Goal: Task Accomplishment & Management: Complete application form

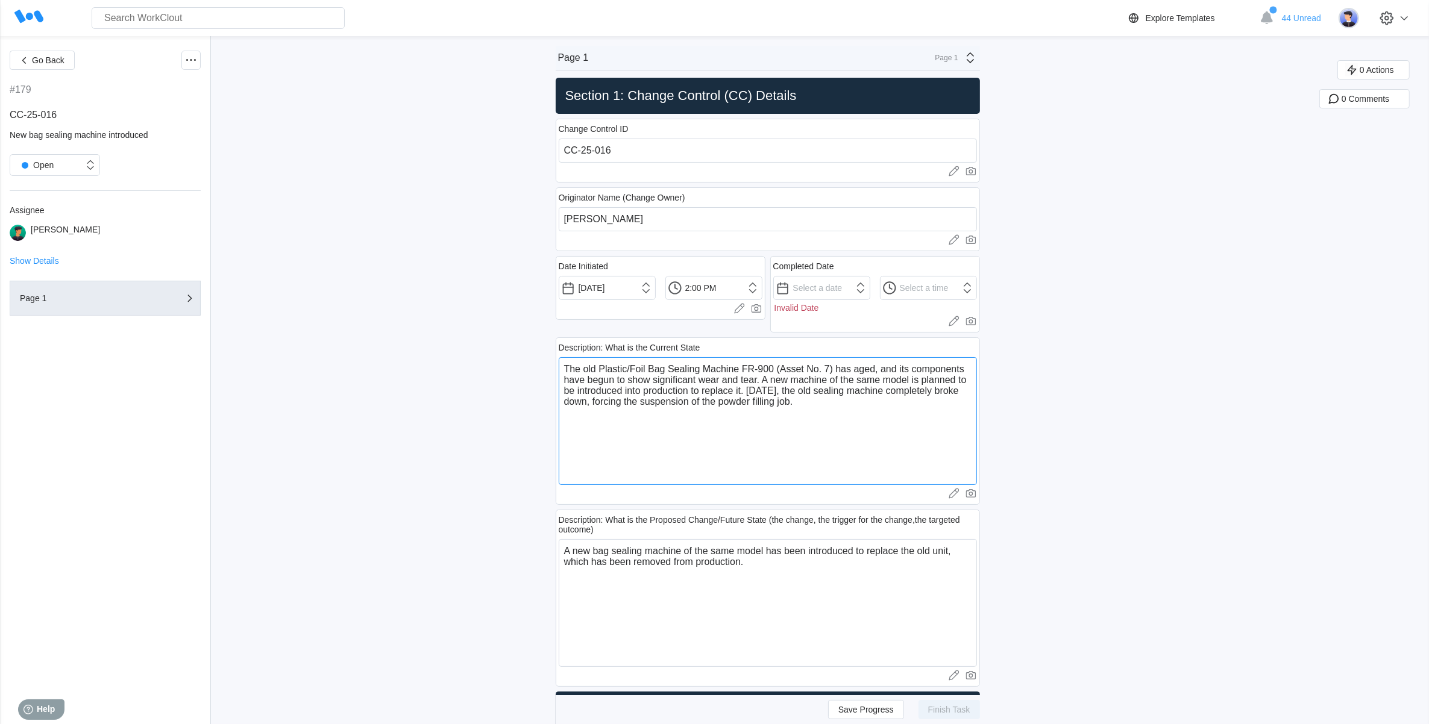
click at [854, 419] on textarea "The old Plastic/Foil Bag Sealing Machine FR-900 (Asset No. 7) has aged, and its…" at bounding box center [768, 421] width 418 height 128
drag, startPoint x: 808, startPoint y: 404, endPoint x: 753, endPoint y: 392, distance: 56.1
click at [753, 392] on textarea "The old Plastic/Foil Bag Sealing Machine FR-900 (Asset No. 7) has aged, and its…" at bounding box center [768, 421] width 418 height 128
click at [824, 407] on textarea "The old Plastic/Foil Bag Sealing Machine FR-900 (Asset No. 7) has aged, and its…" at bounding box center [768, 421] width 418 height 128
click at [568, 366] on textarea "The old Plastic/Foil Bag Sealing Machine FR-900 (Asset No. 7) has aged, and its…" at bounding box center [768, 421] width 418 height 128
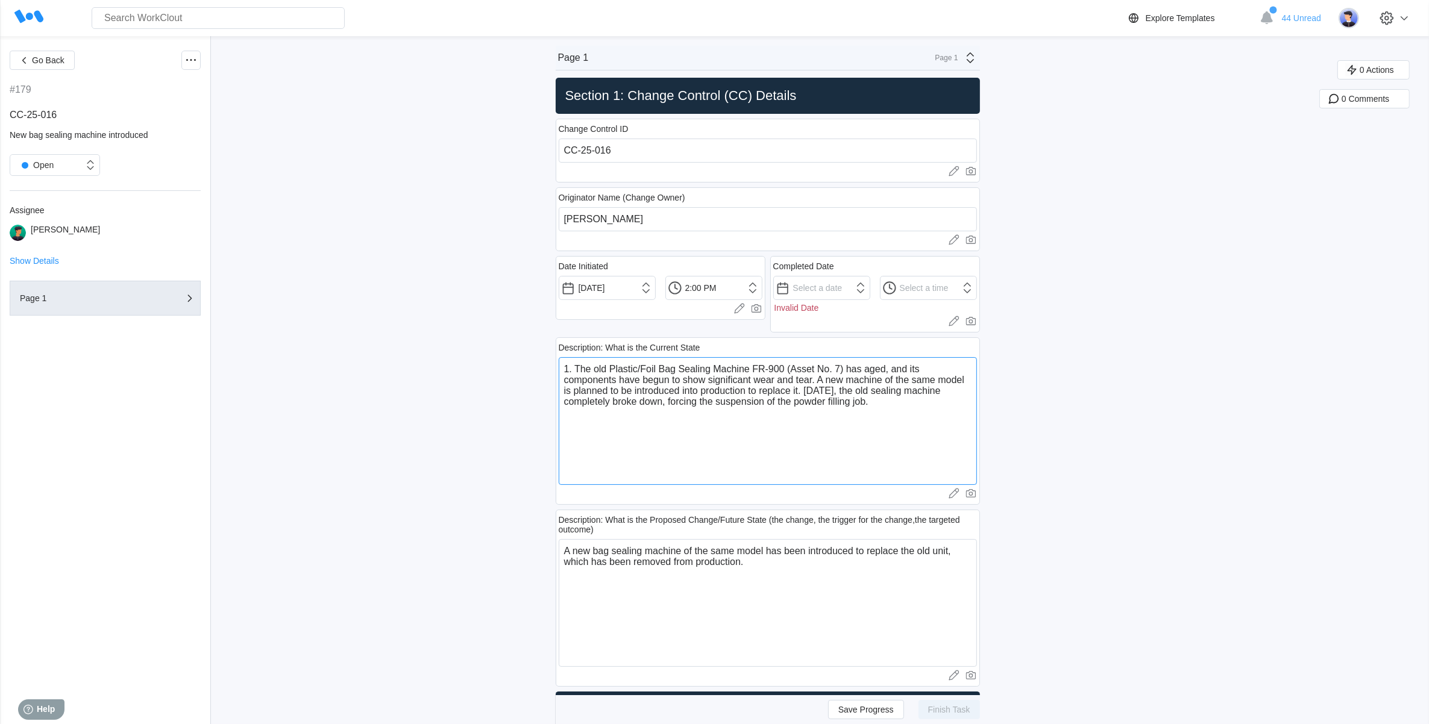
click at [905, 397] on textarea "1. The old Plastic/Foil Bag Sealing Machine FR-900 (Asset No. 7) has aged, and …" at bounding box center [768, 421] width 418 height 128
click at [905, 404] on textarea "1. The old Plastic/Foil Bag Sealing Machine FR-900 (Asset No. 7) has aged, and …" at bounding box center [768, 421] width 418 height 128
click at [567, 369] on textarea "1. The old Plastic/Foil Bag Sealing Machine FR-900 (Asset No. 7) has aged, and …" at bounding box center [768, 421] width 418 height 128
click at [721, 431] on textarea "Some new equipments are planned to inroduce into site in the following months. …" at bounding box center [768, 421] width 418 height 128
click at [839, 405] on textarea "Some new equipments are planned to inroduce into site in the following months. …" at bounding box center [768, 421] width 418 height 128
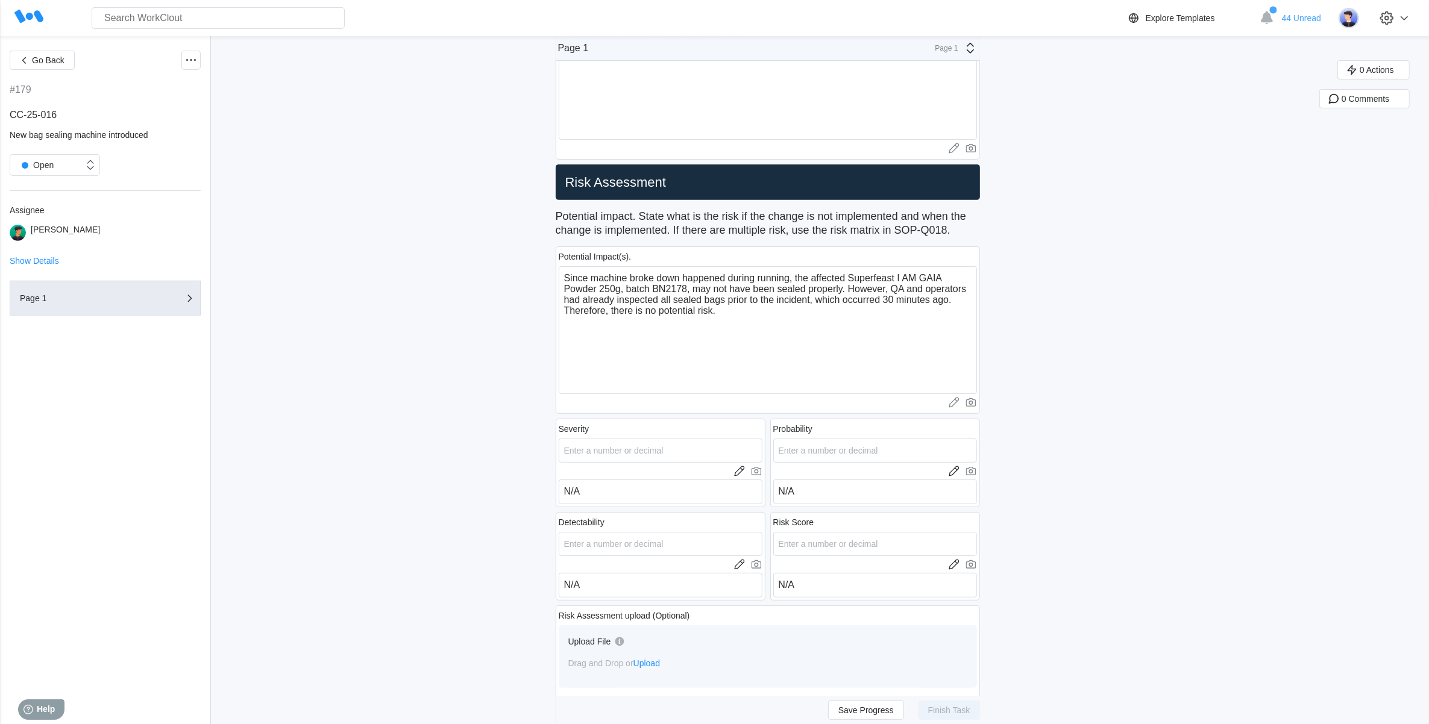
scroll to position [452, 0]
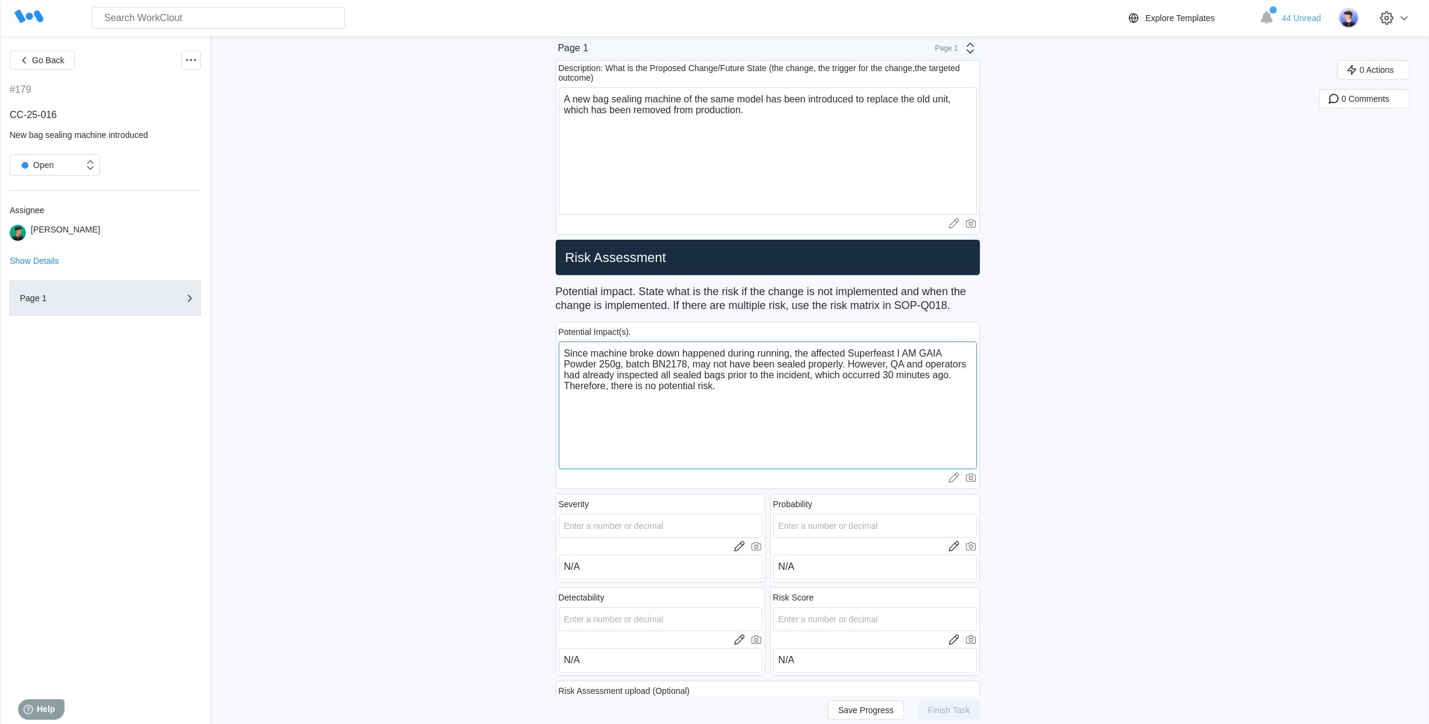
click at [777, 397] on textarea "Since machine broke down happened during running, the affected Superfeast I AM …" at bounding box center [768, 406] width 418 height 128
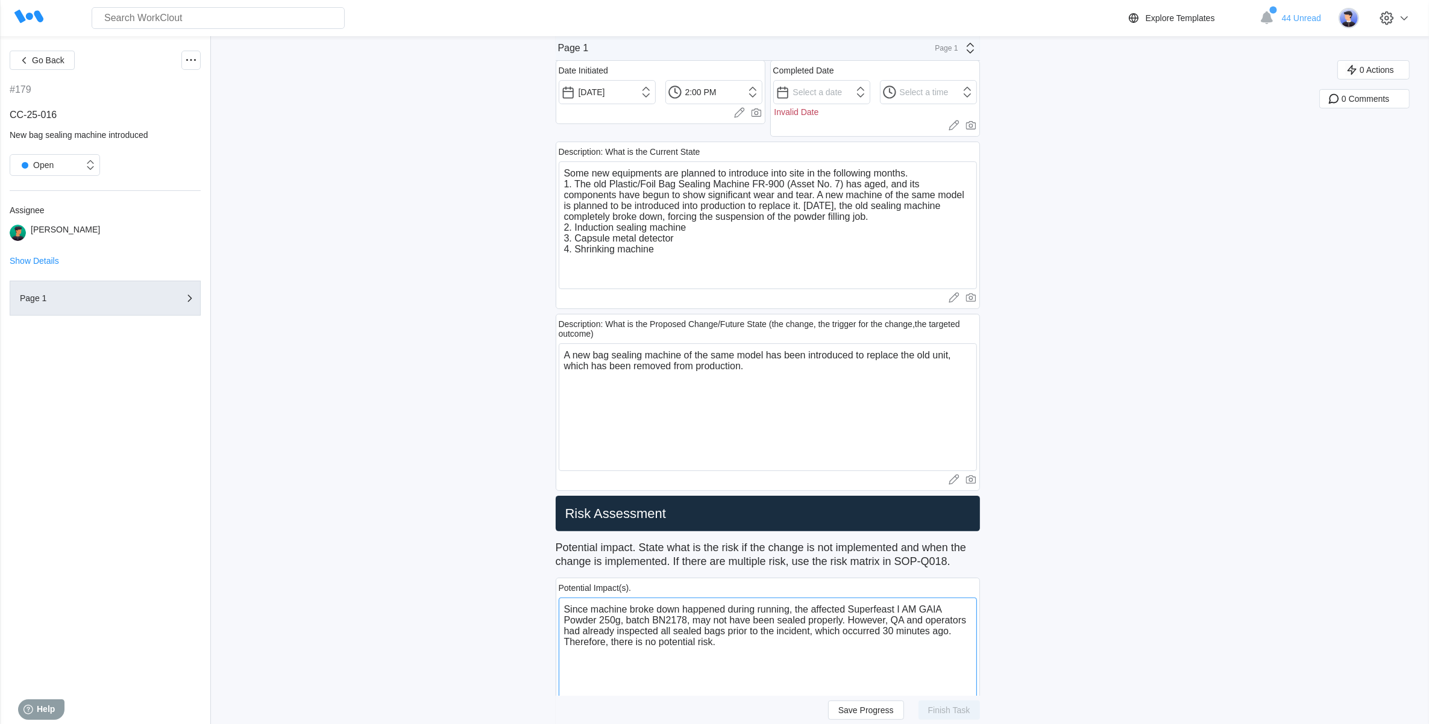
scroll to position [151, 0]
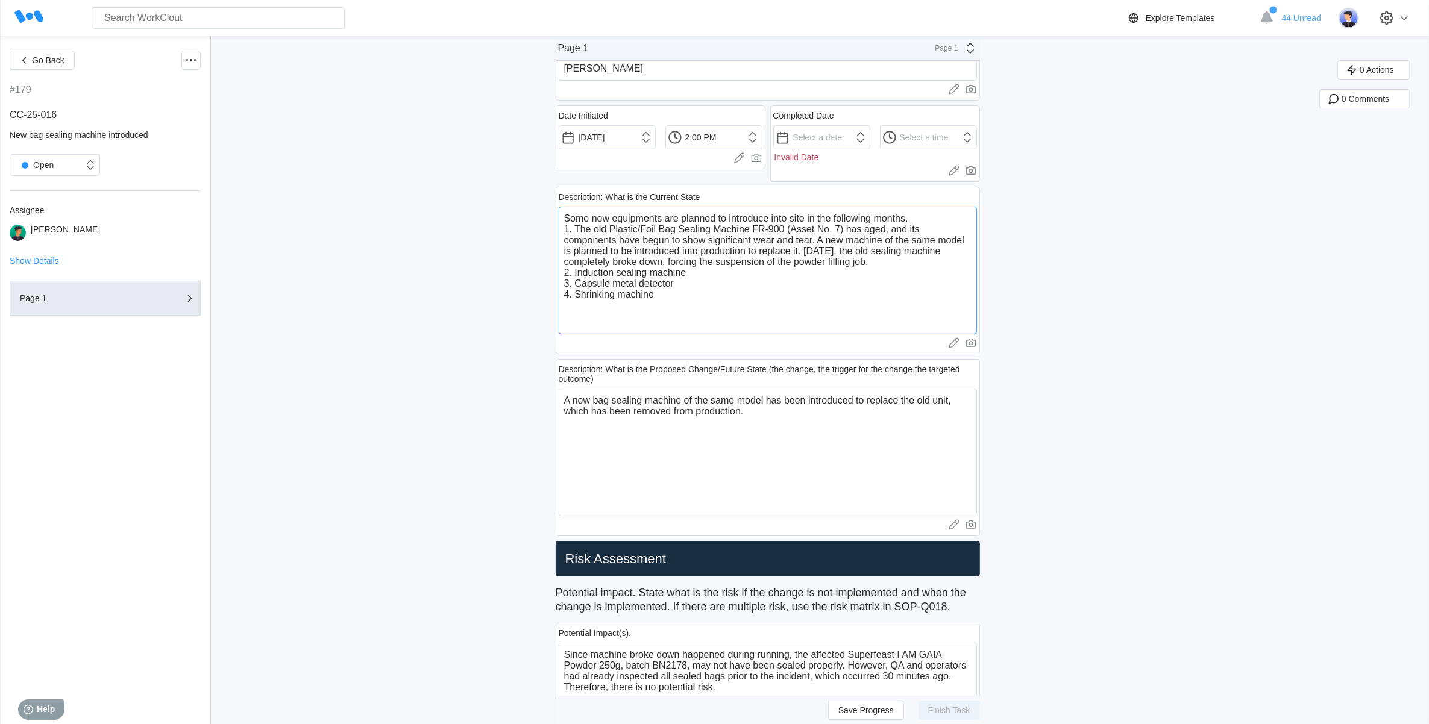
click at [585, 230] on textarea "Some new equipments are planned to introduce into site in the following months.…" at bounding box center [768, 271] width 418 height 128
click at [586, 228] on textarea "Some new equipments are planned to introduce into site in the following months.…" at bounding box center [768, 271] width 418 height 128
click at [582, 233] on textarea "Some new equipments are planned to introduce into site in the following months.…" at bounding box center [768, 271] width 418 height 128
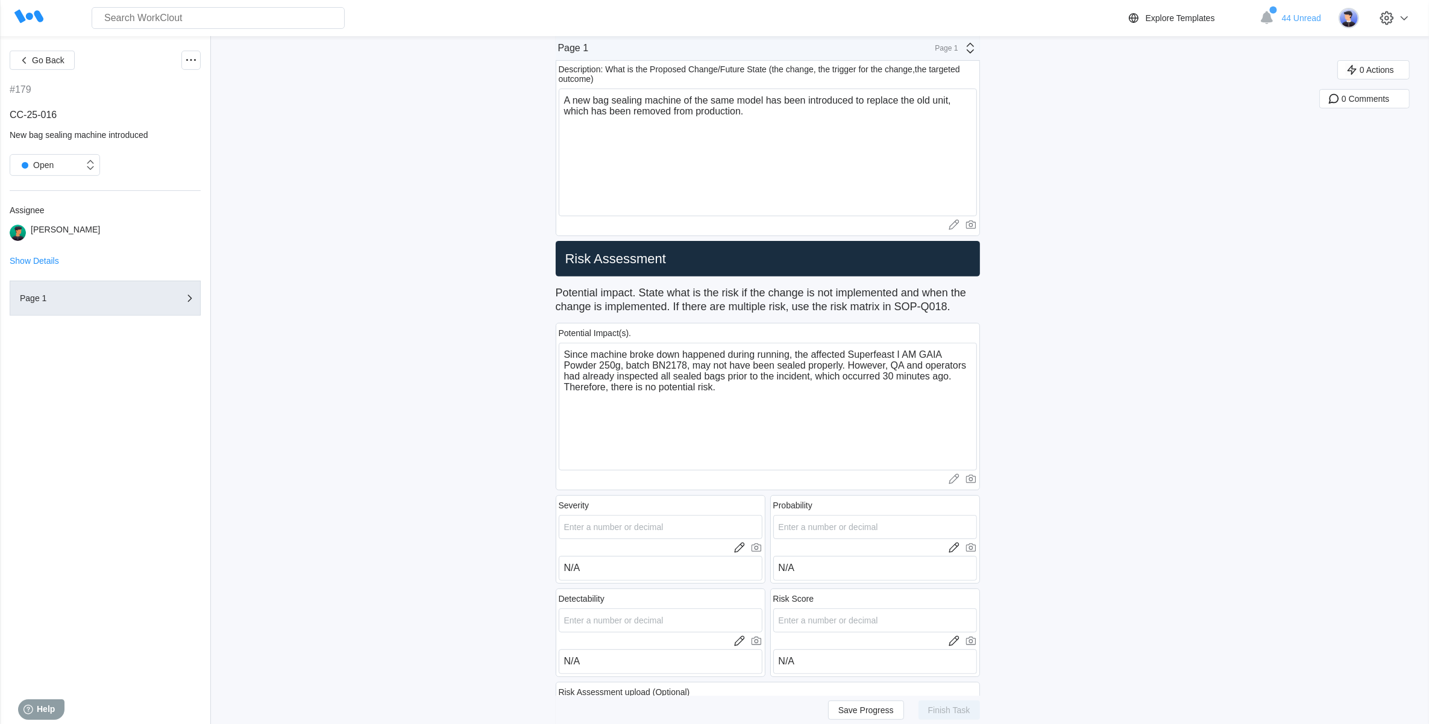
scroll to position [452, 0]
click at [734, 383] on textarea "Since machine broke down happened during running, the affected Superfeast I AM …" at bounding box center [768, 406] width 418 height 128
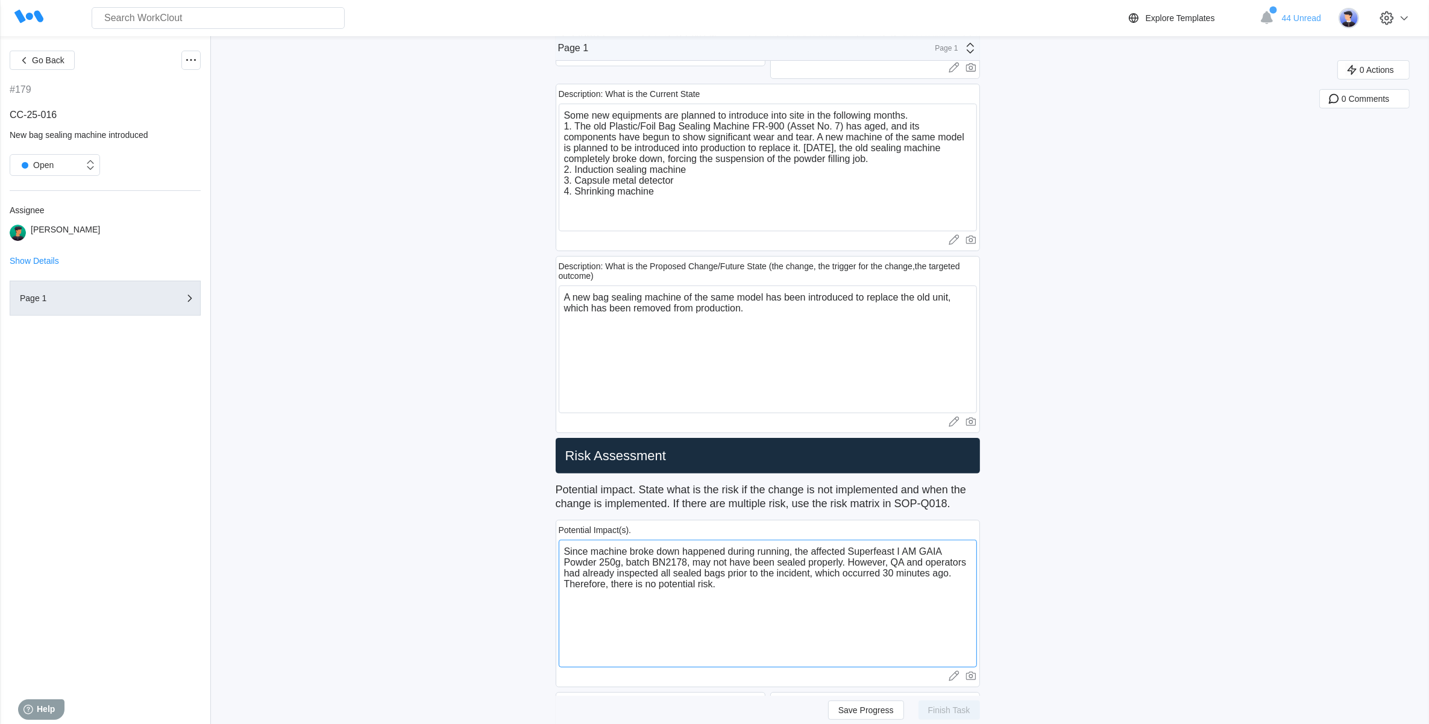
scroll to position [0, 0]
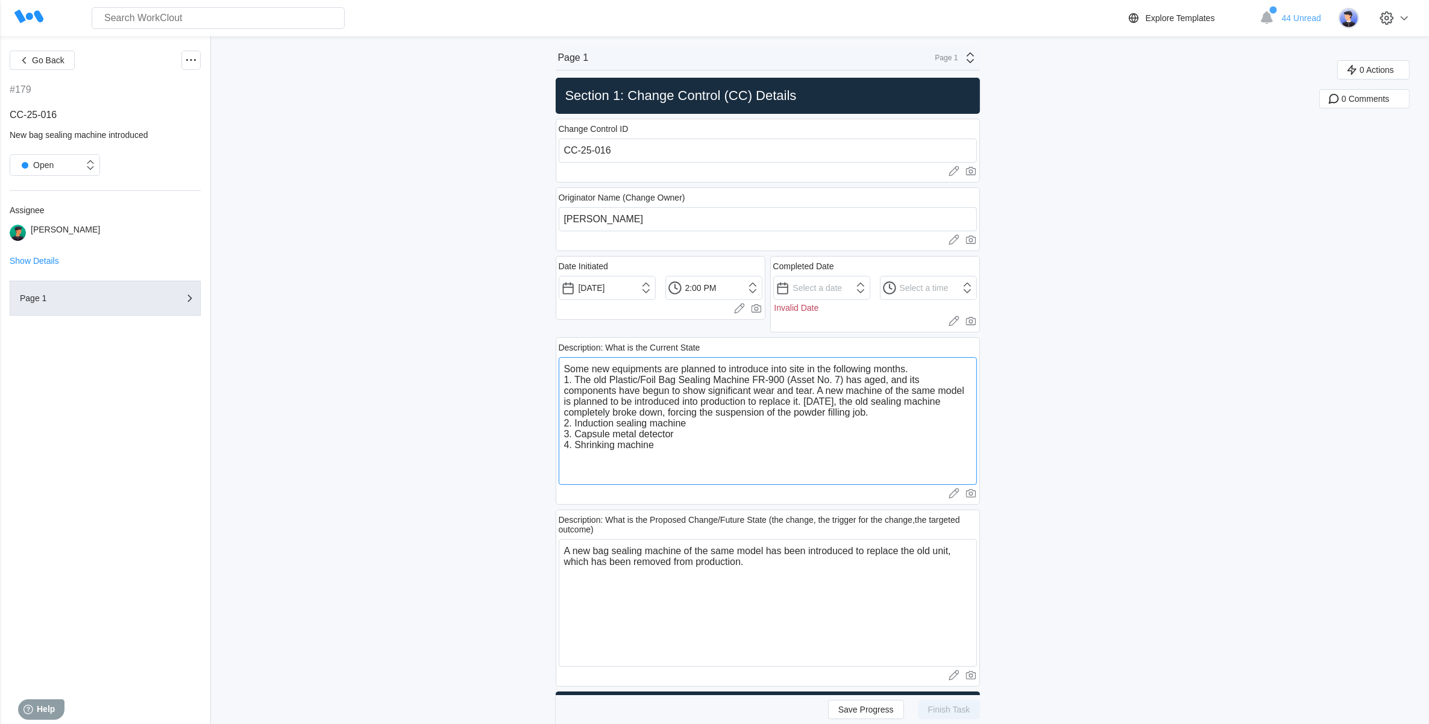
click at [582, 380] on textarea "Some new equipments are planned to introduce into site in the following months.…" at bounding box center [768, 421] width 418 height 128
click at [898, 383] on textarea "Some new equipments are planned to introduce into site in the following months.…" at bounding box center [768, 421] width 418 height 128
drag, startPoint x: 897, startPoint y: 380, endPoint x: 889, endPoint y: 415, distance: 35.2
click at [889, 415] on textarea "Some new equipments are planned to introduce into site in the following months.…" at bounding box center [768, 421] width 418 height 128
click at [789, 416] on textarea "Some new equipments are planned to introduce into site in the following months.…" at bounding box center [768, 421] width 418 height 128
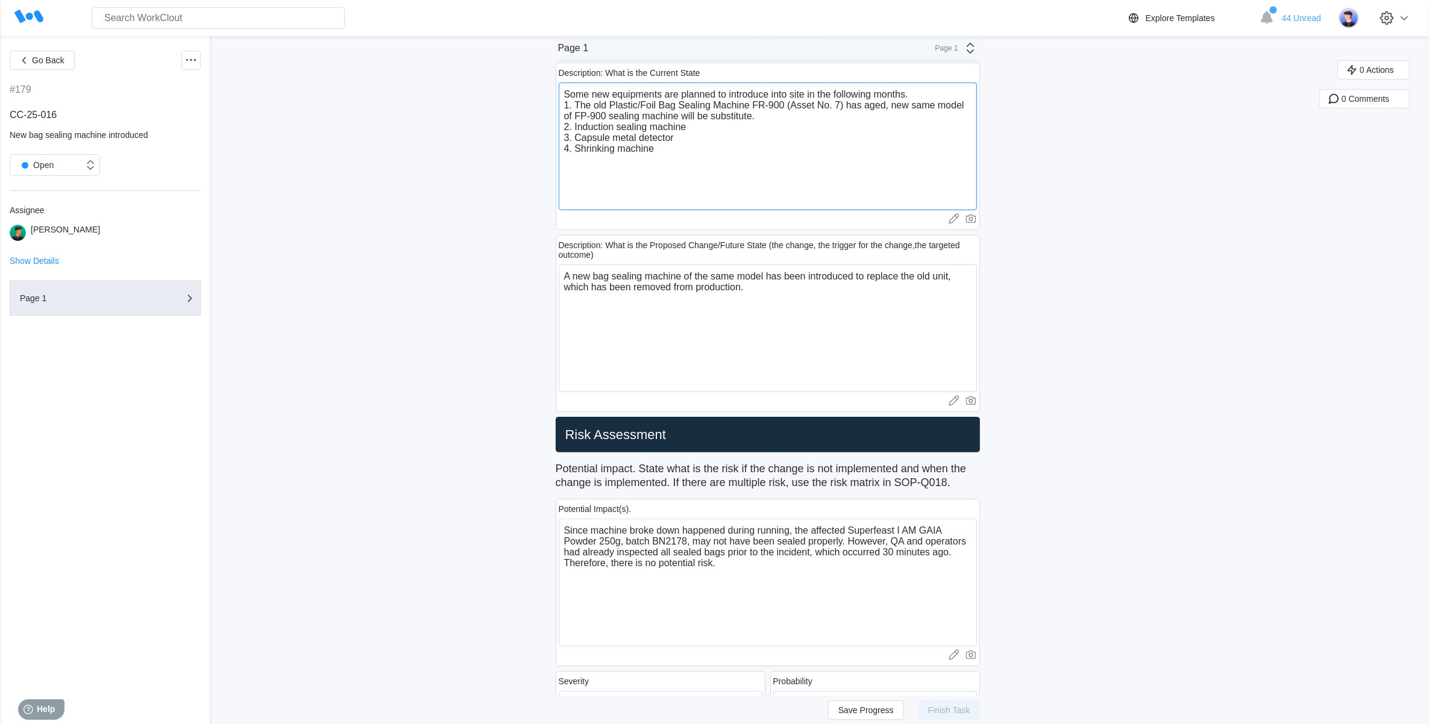
scroll to position [301, 0]
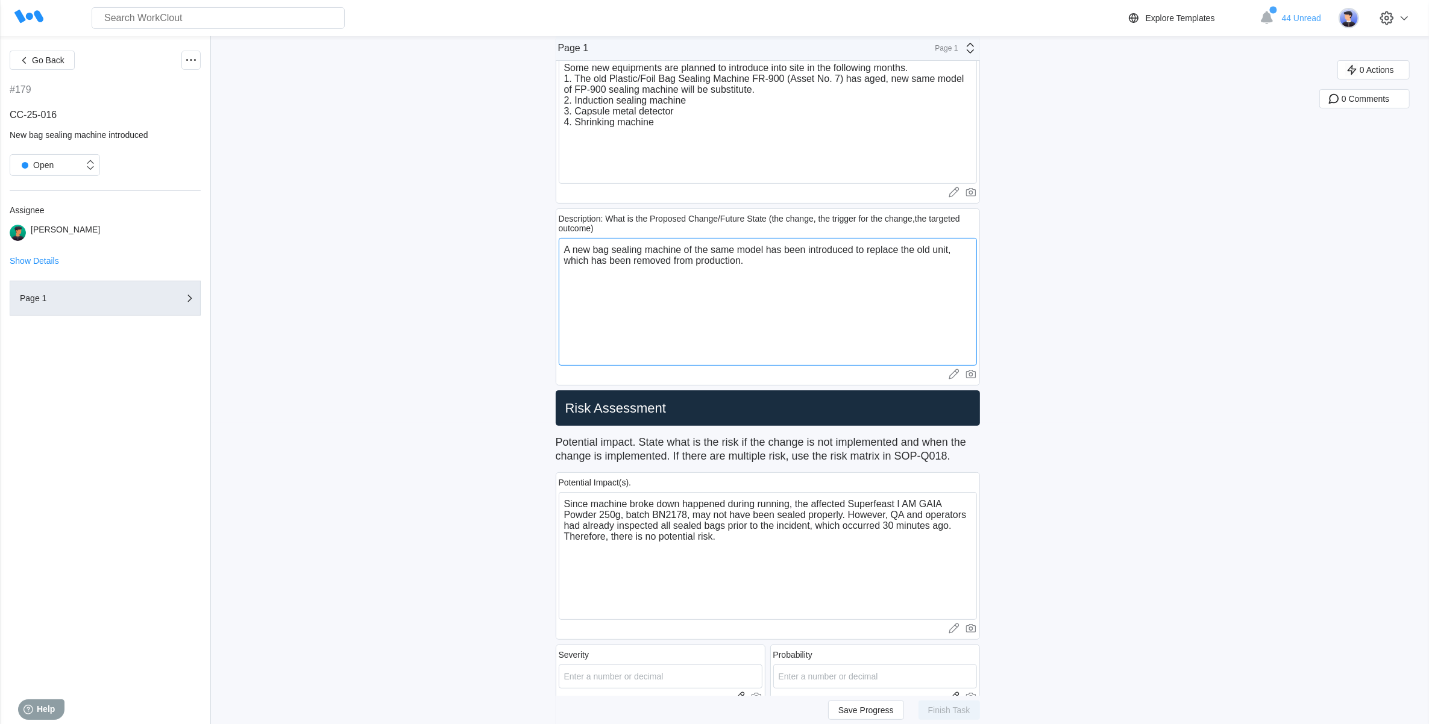
click at [768, 266] on textarea "A new bag sealing machine of the same model has been introduced to replace the …" at bounding box center [768, 302] width 418 height 128
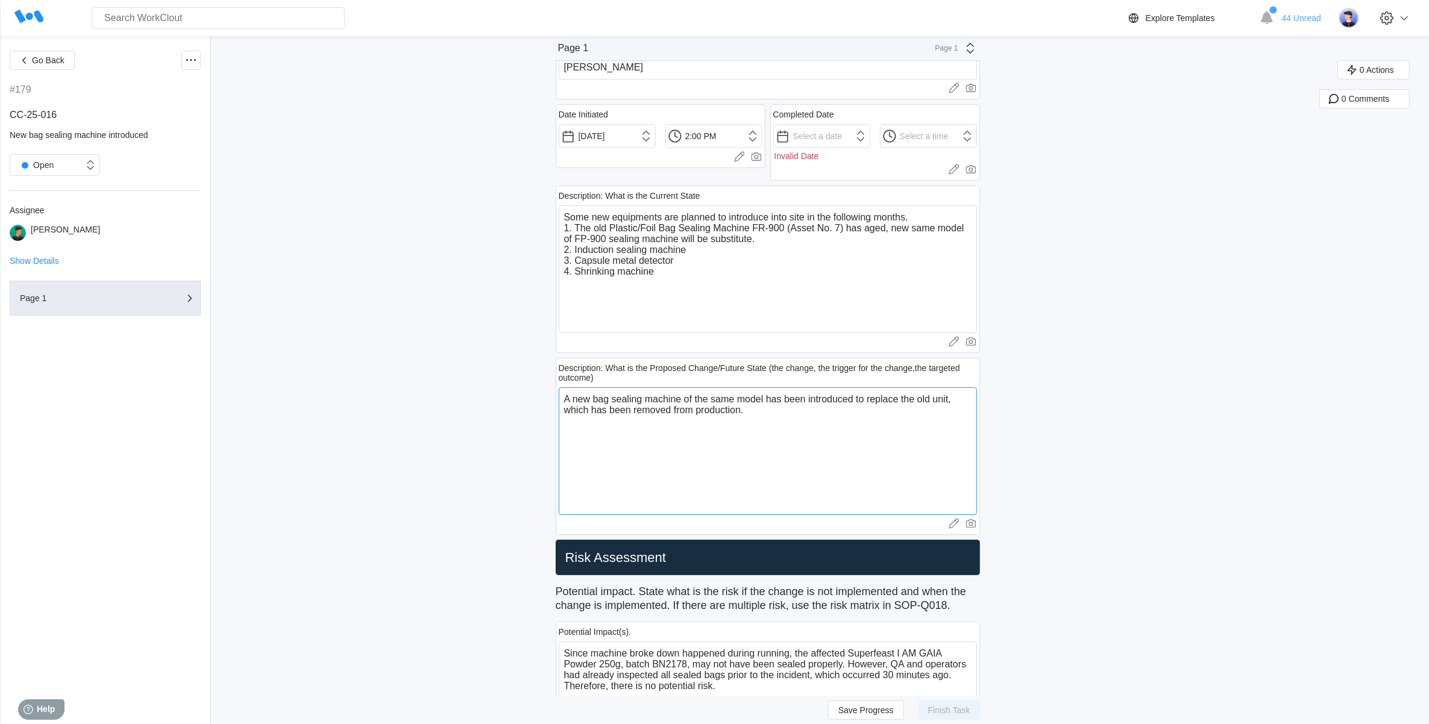
scroll to position [151, 0]
click at [684, 268] on textarea "Some new equipments are planned to introduce into site in the following months.…" at bounding box center [768, 271] width 418 height 128
click at [922, 220] on textarea "Some new equipments are planned to introduce into site in the following months.…" at bounding box center [768, 271] width 418 height 128
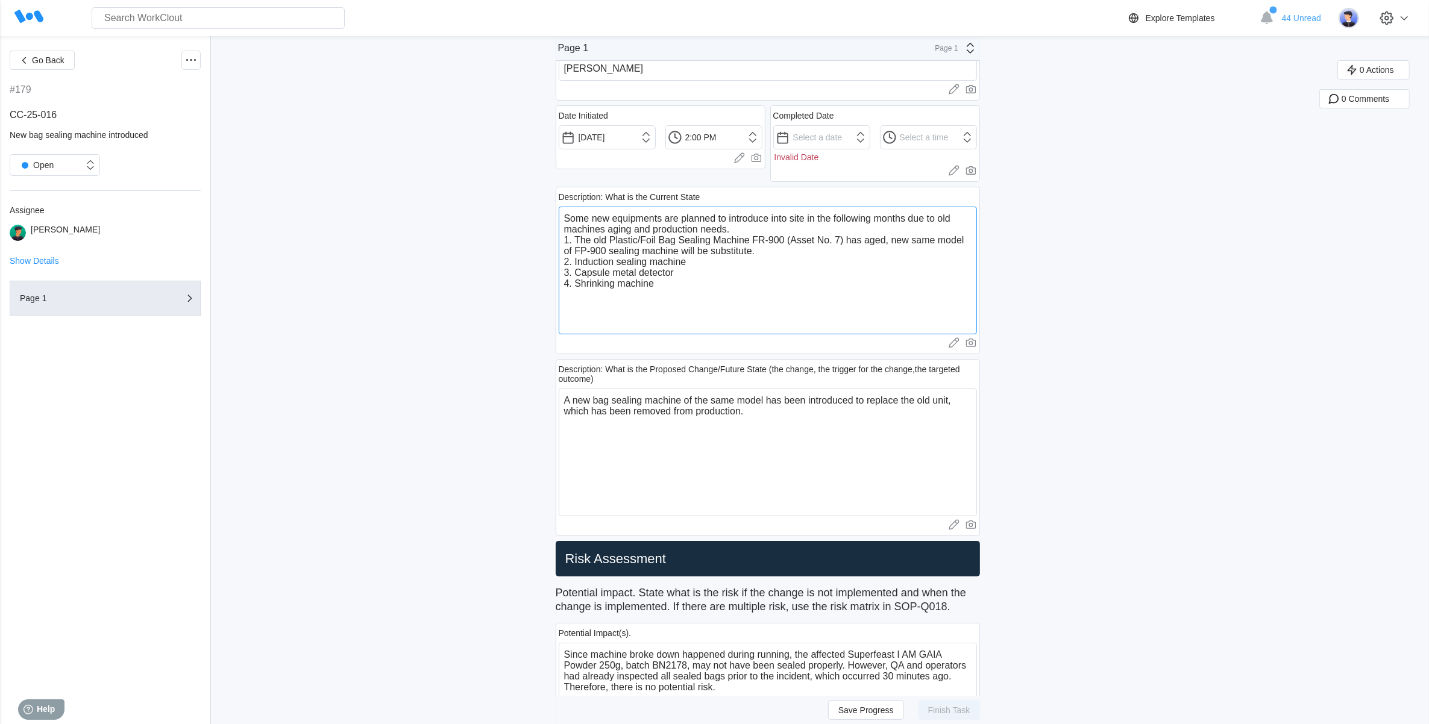
drag, startPoint x: 1103, startPoint y: 318, endPoint x: 830, endPoint y: 282, distance: 275.4
click at [841, 287] on textarea "Some new equipments are planned to introduce into site in the following months …" at bounding box center [768, 271] width 418 height 128
click at [658, 230] on textarea "Some new equipments are planned to introduce into site in the following months …" at bounding box center [768, 271] width 418 height 128
click at [791, 302] on textarea "Some new equipments are planned to introduce into site in the following months …" at bounding box center [768, 271] width 418 height 128
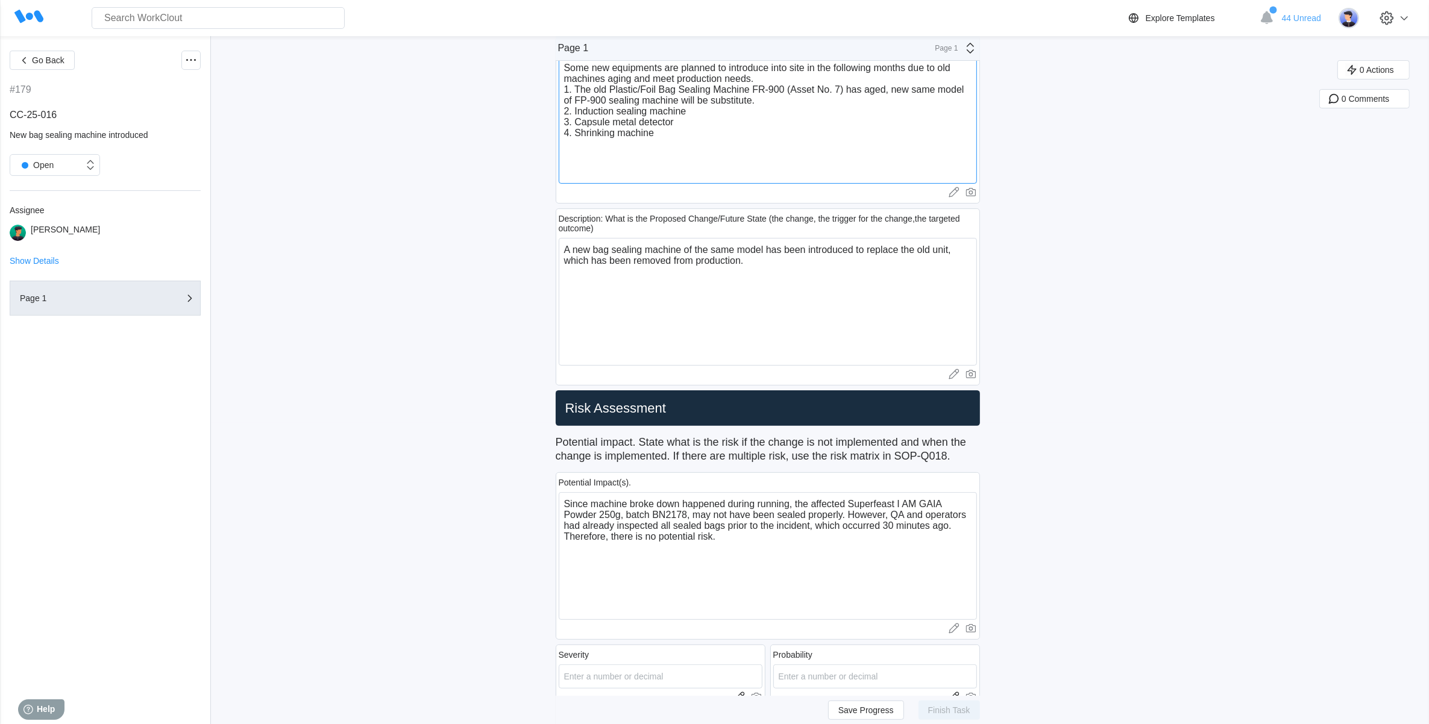
type textarea "Some new equipments are planned to introduce into site in the following months …"
click at [771, 285] on textarea "A new bag sealing machine of the same model has been introduced to replace the …" at bounding box center [768, 302] width 418 height 128
click at [773, 271] on textarea "A new bag sealing machine of the same model has been introduced to replace the …" at bounding box center [768, 302] width 418 height 128
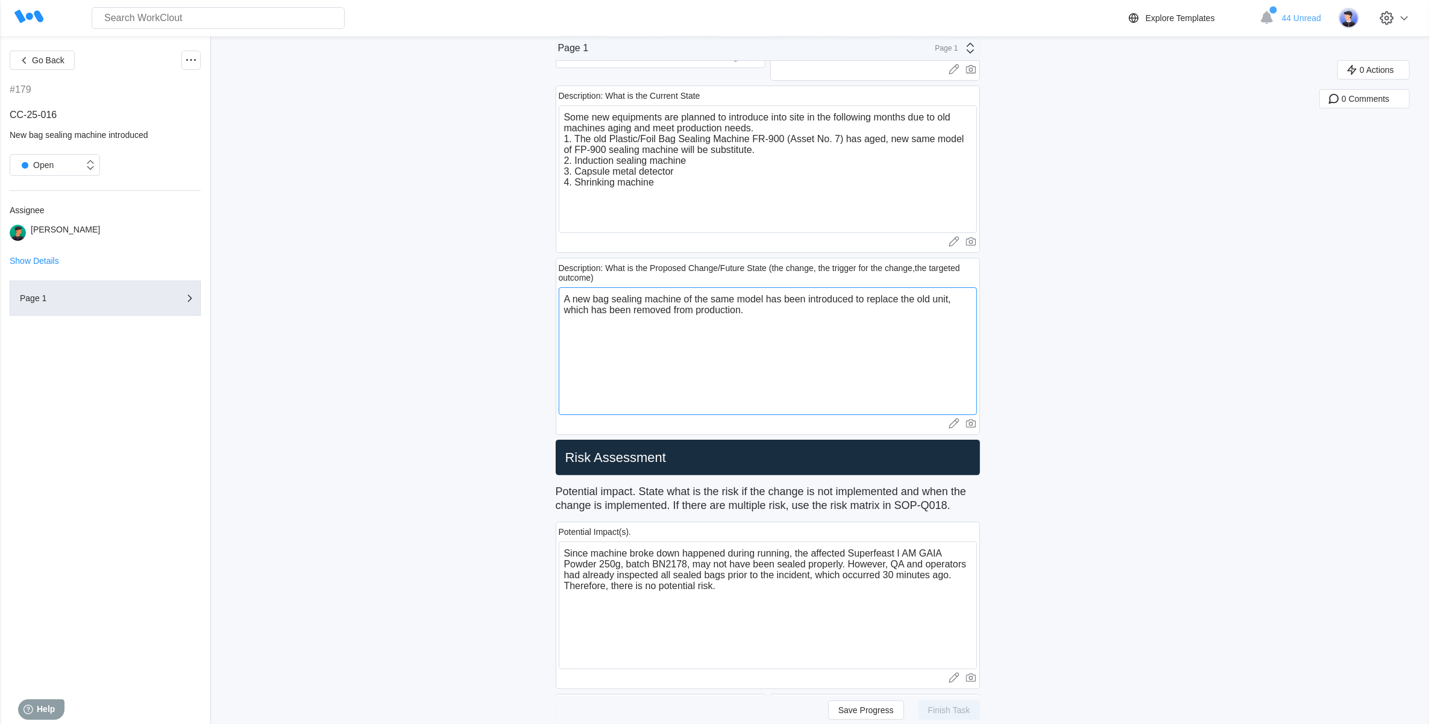
scroll to position [226, 0]
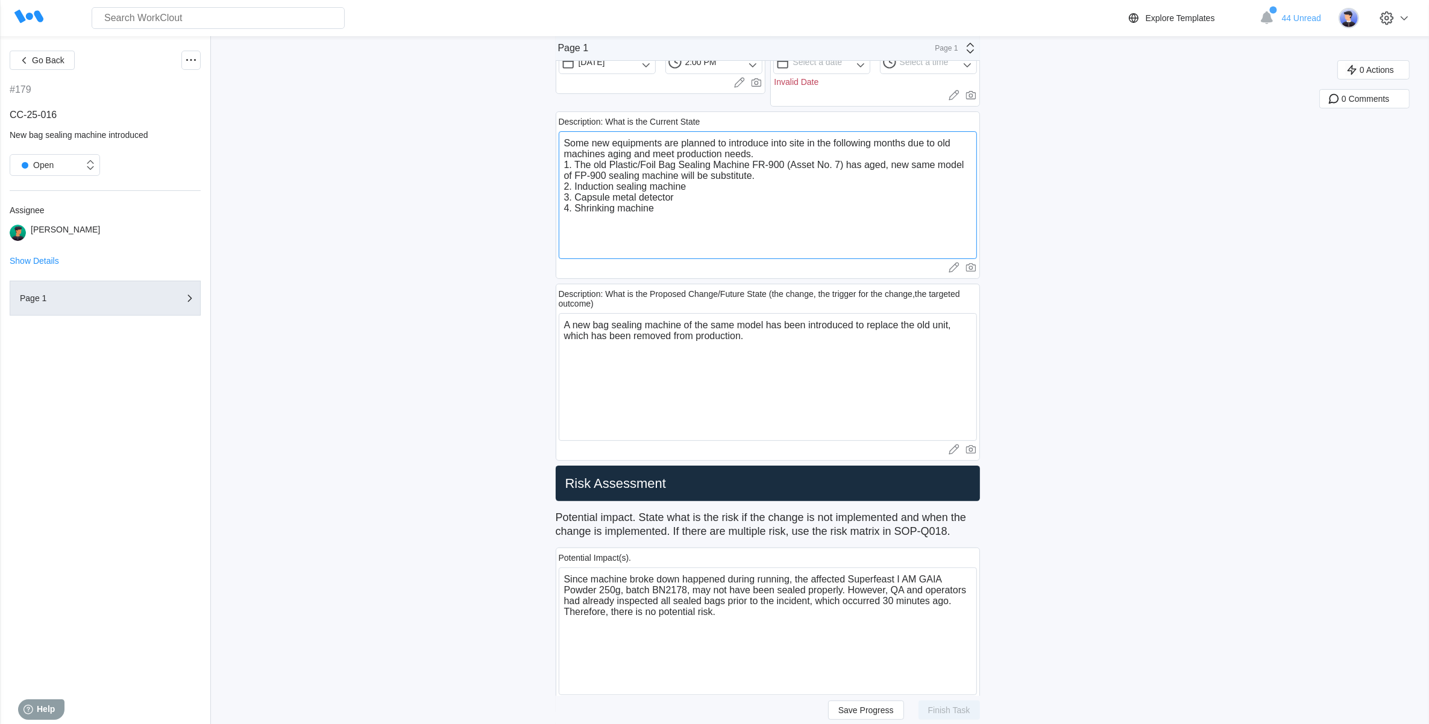
drag, startPoint x: 669, startPoint y: 212, endPoint x: 565, endPoint y: 165, distance: 114.1
click at [565, 165] on textarea "Some new equipments are planned to introduce into site in the following months …" at bounding box center [768, 195] width 418 height 128
click at [795, 329] on textarea "A new bag sealing machine of the same model has been introduced to replace the …" at bounding box center [768, 377] width 418 height 128
click at [785, 337] on textarea "A new bag sealing machine of the same model has been introduced to replace the …" at bounding box center [768, 377] width 418 height 128
paste textarea "1. The old Plastic/Foil Bag Sealing Machine FR-900 (Asset No. 7) has aged, new …"
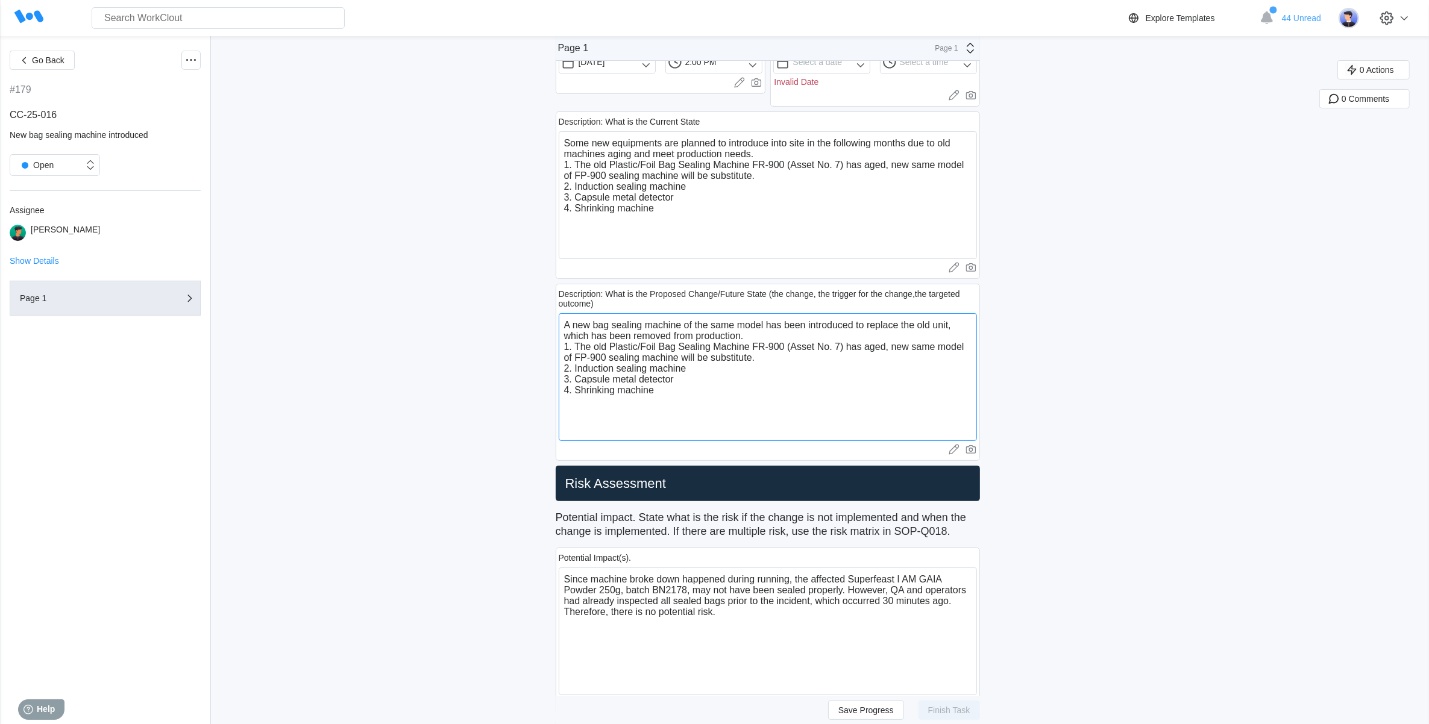
drag, startPoint x: 755, startPoint y: 336, endPoint x: 554, endPoint y: 323, distance: 201.1
click at [567, 333] on textarea "1. The old Plastic/Foil Bag Sealing Machine FR-900 (Asset No. 7) has aged, new …" at bounding box center [768, 377] width 418 height 128
click at [686, 359] on textarea "1. The old Plastic/Foil Bag Sealing Machine FR-900 (Asset No. 7) has aged, new …" at bounding box center [768, 377] width 418 height 128
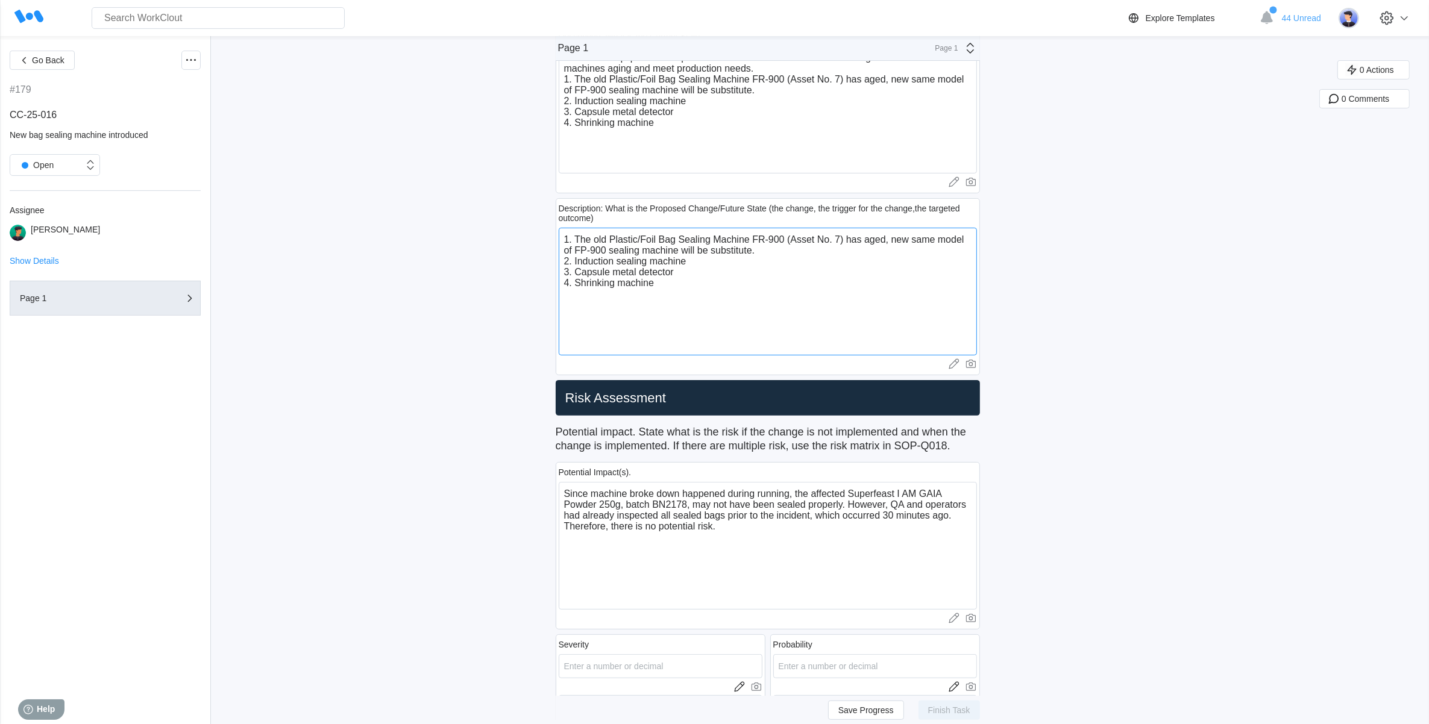
scroll to position [527, 0]
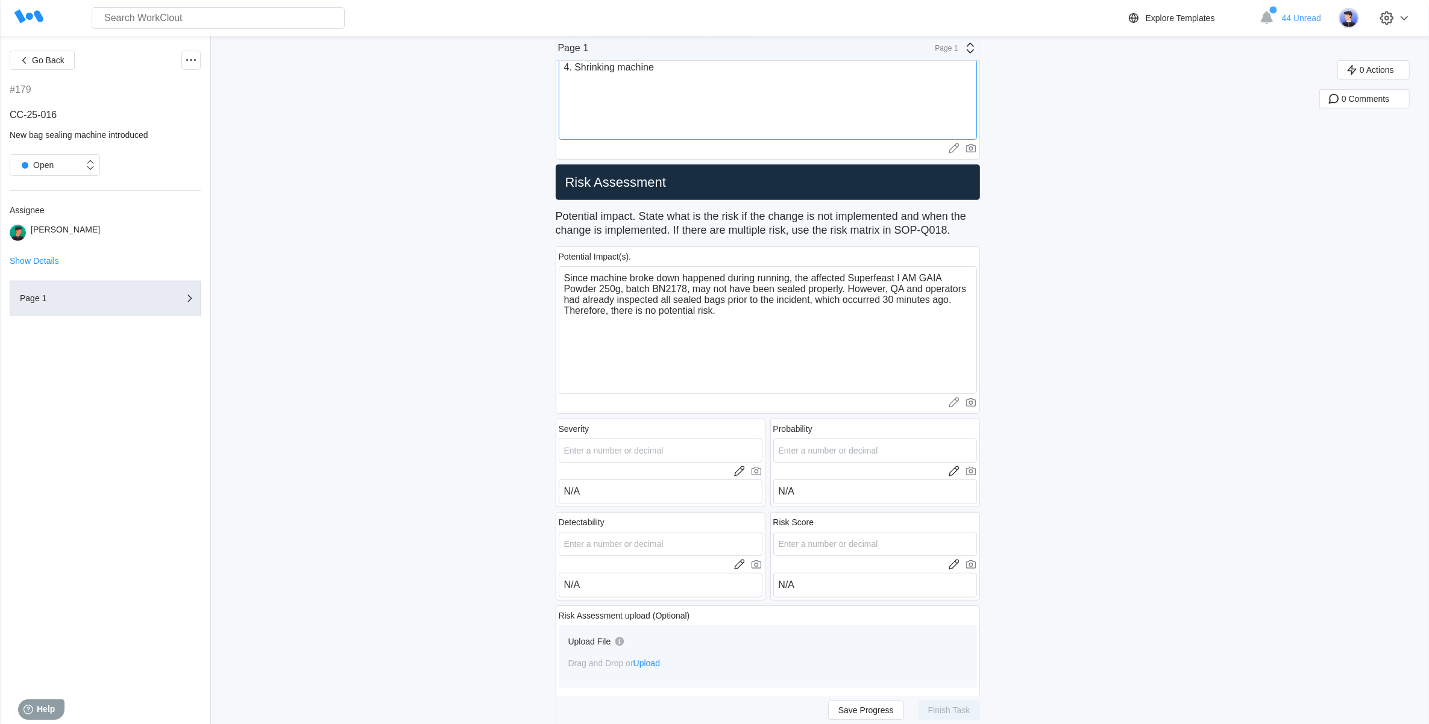
type textarea "1. The old Plastic/Foil Bag Sealing Machine FR-900 (Asset No. 7) has aged, new …"
drag, startPoint x: 751, startPoint y: 318, endPoint x: 544, endPoint y: 271, distance: 212.4
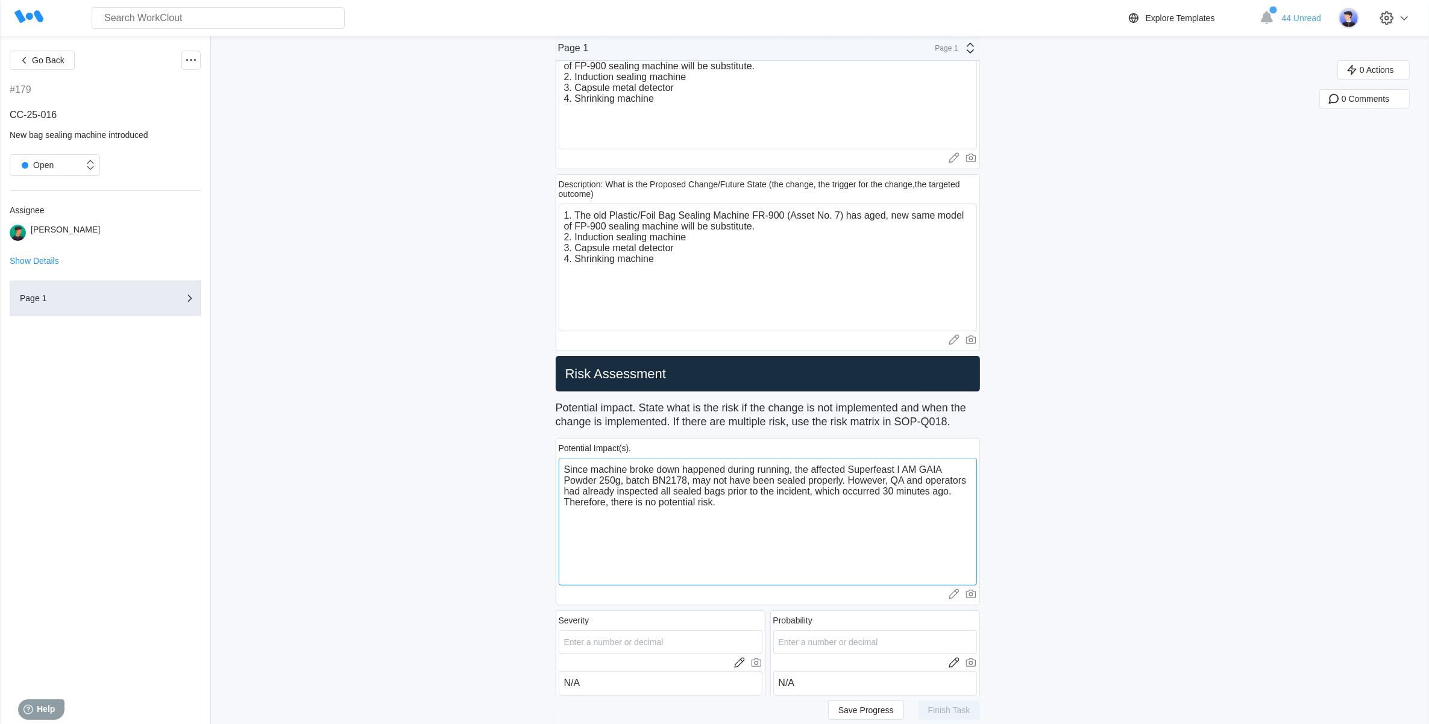
scroll to position [301, 0]
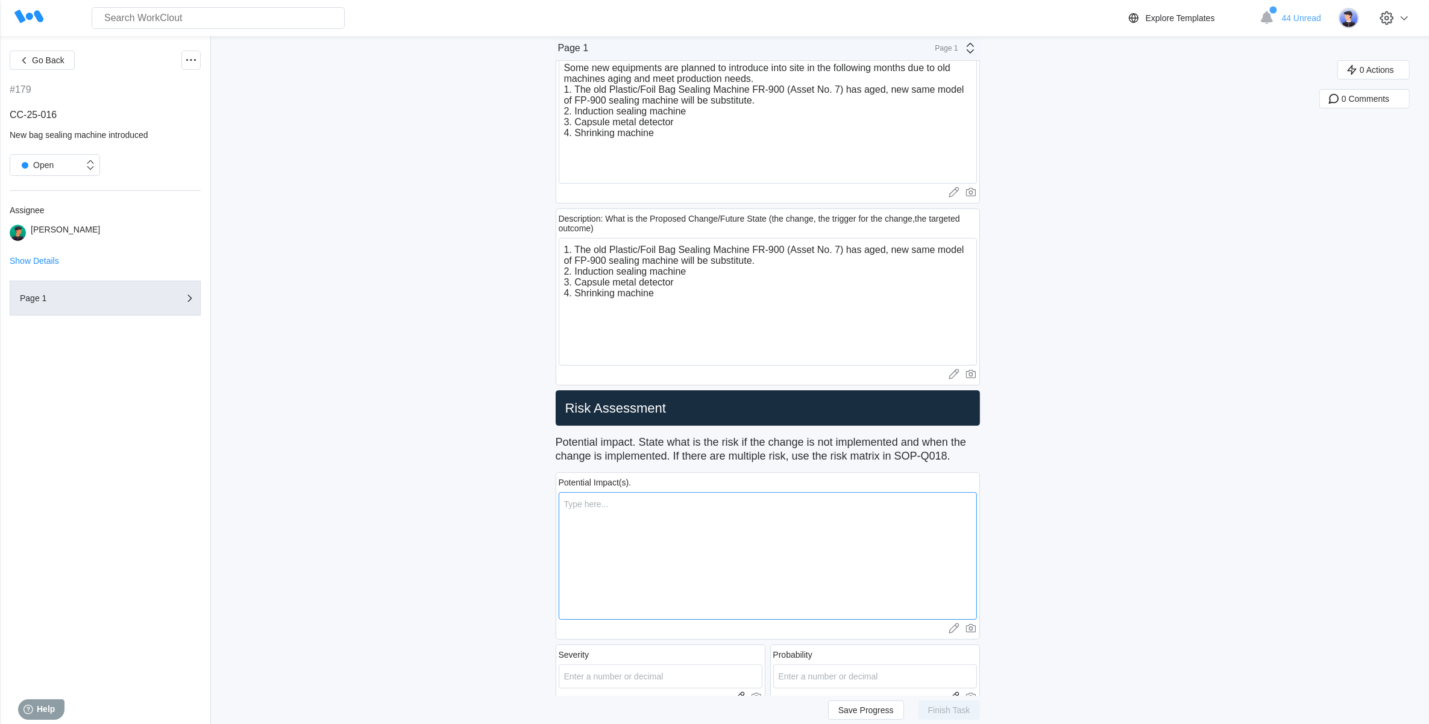
click at [616, 511] on textarea at bounding box center [768, 556] width 418 height 128
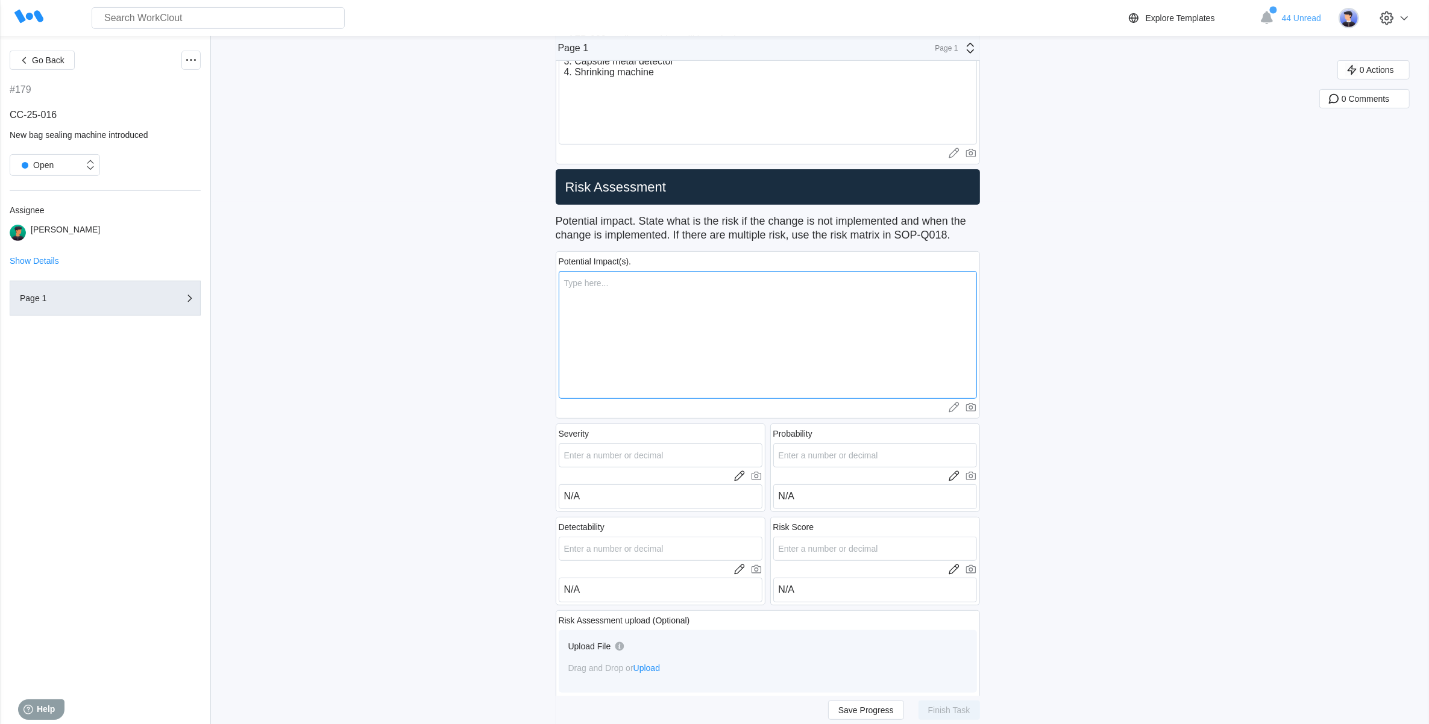
scroll to position [527, 0]
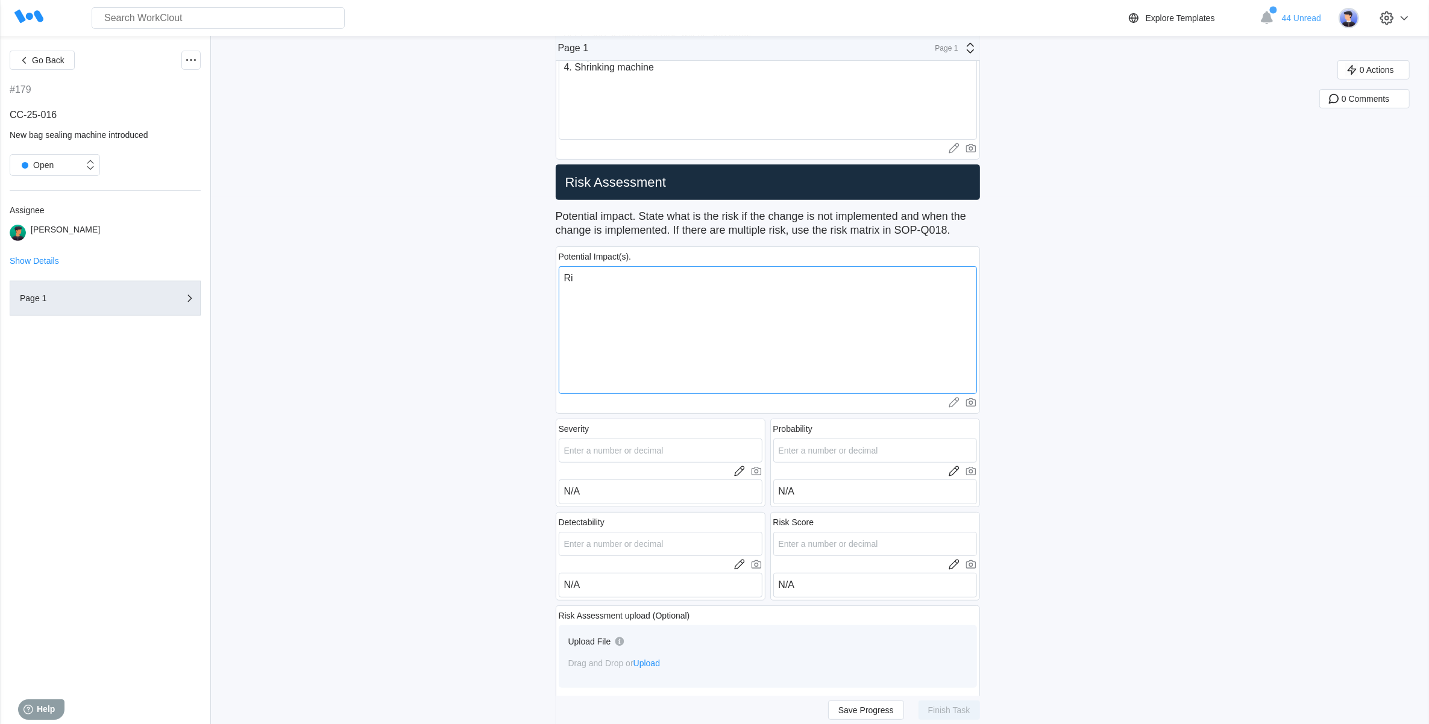
type textarea "R"
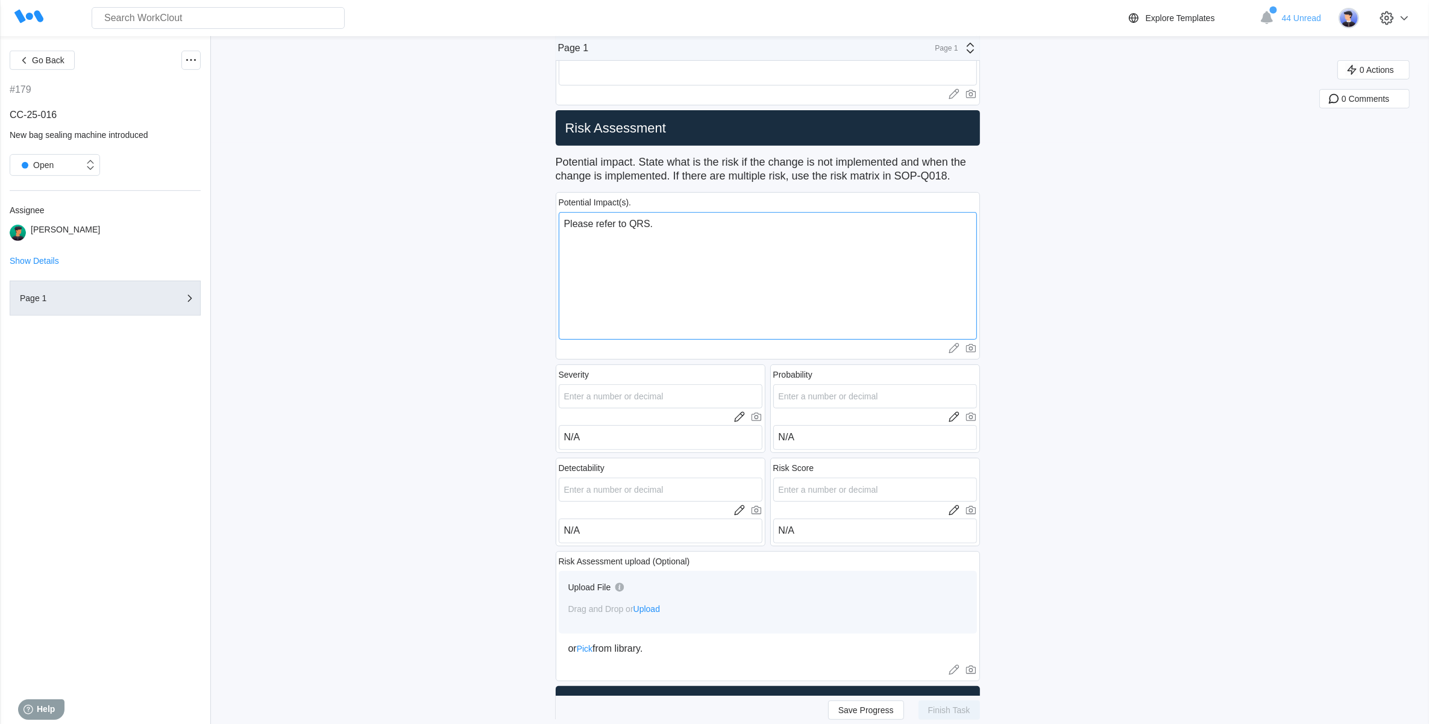
scroll to position [452, 0]
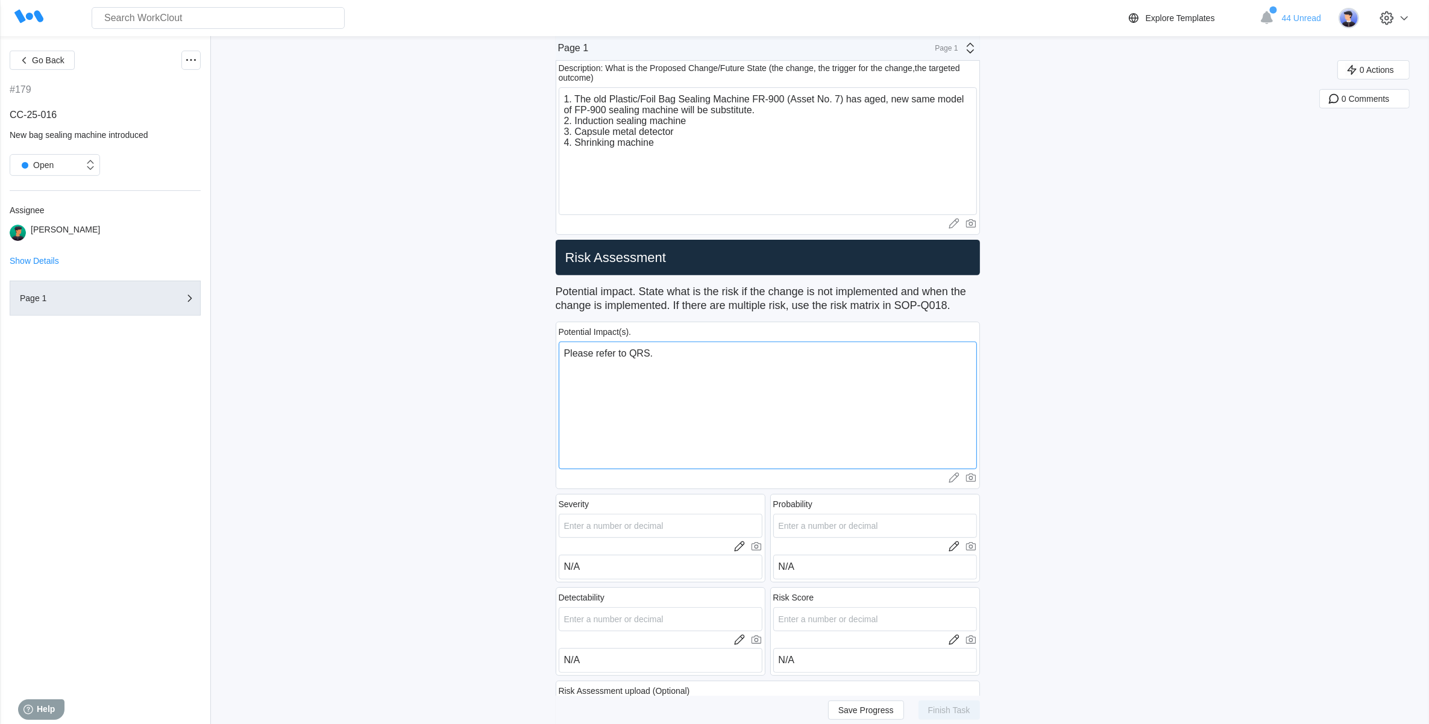
drag, startPoint x: 659, startPoint y: 351, endPoint x: 641, endPoint y: 344, distance: 19.3
click at [641, 344] on textarea "Please refer to QRS." at bounding box center [768, 406] width 418 height 128
click at [754, 363] on textarea "Please refer to risk assessment" at bounding box center [768, 406] width 418 height 128
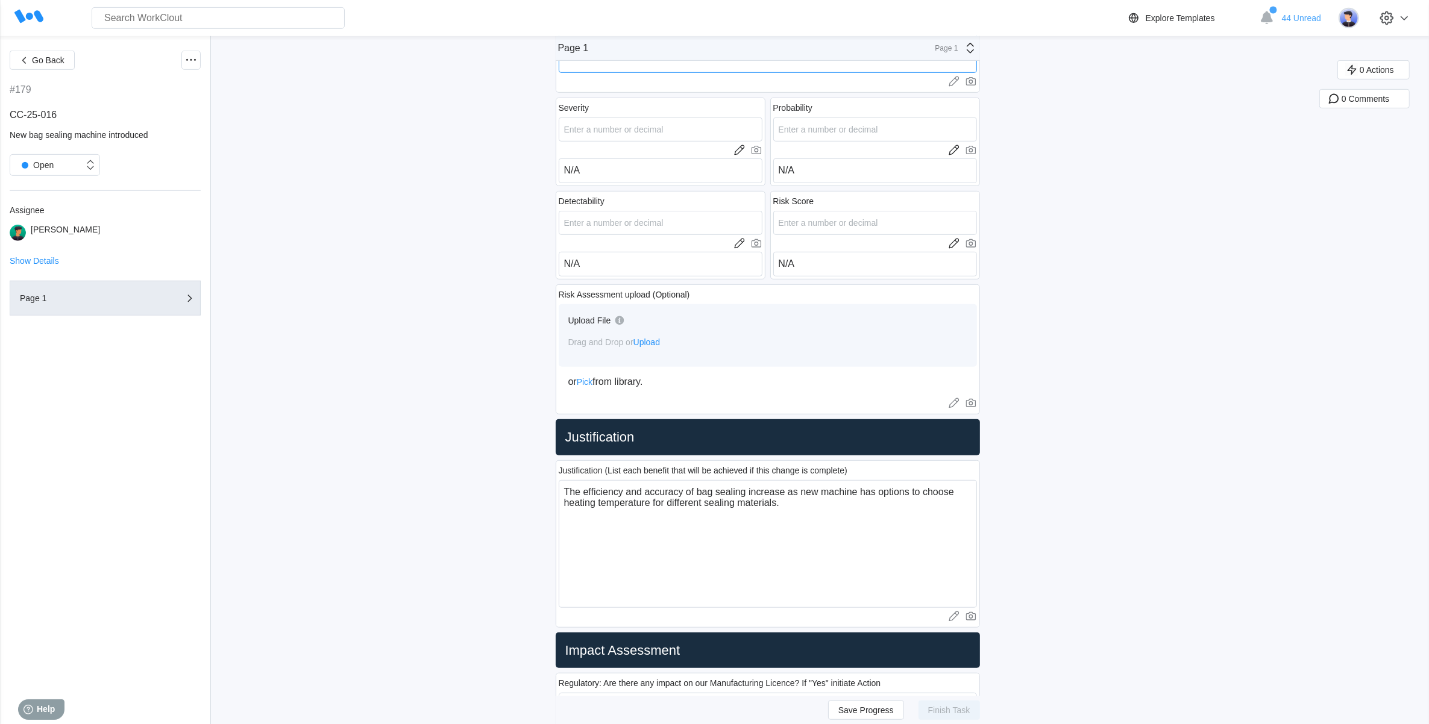
scroll to position [979, 0]
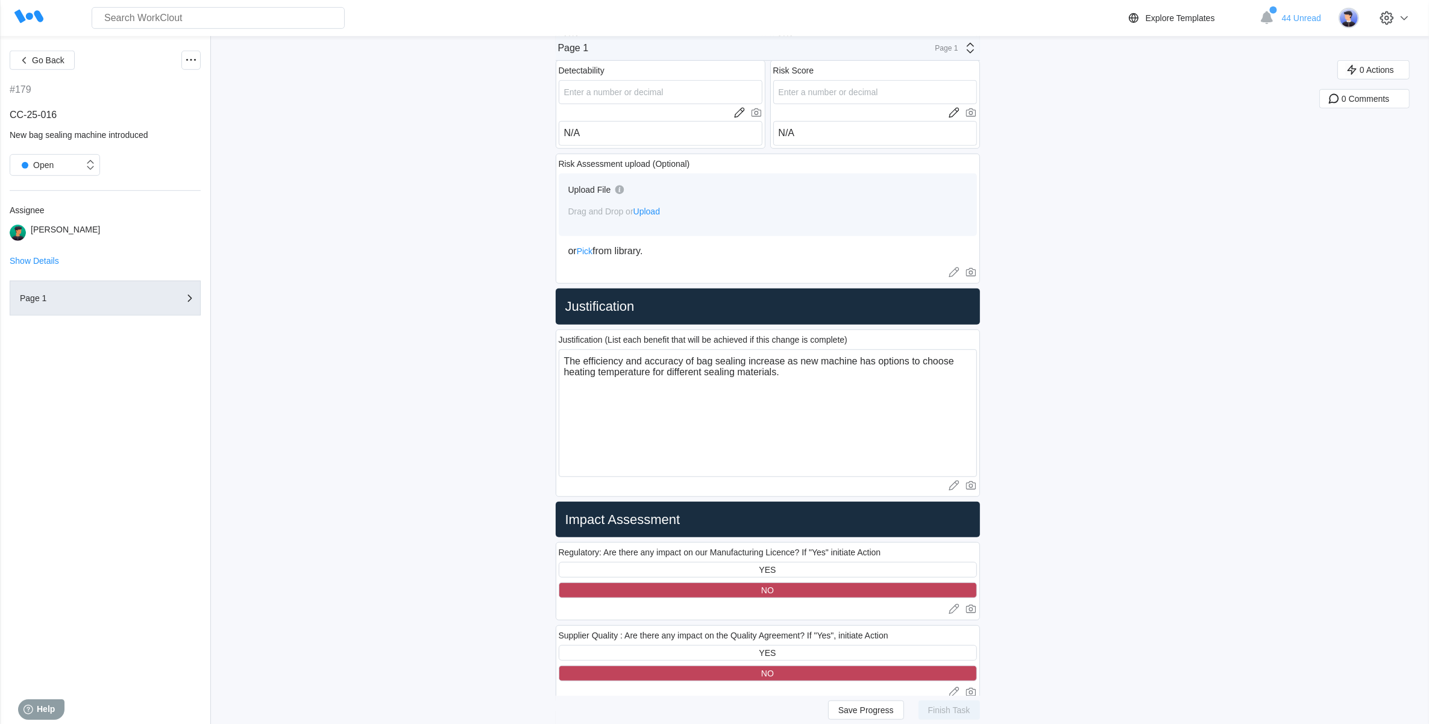
click at [709, 202] on div "Upload File" at bounding box center [767, 194] width 399 height 23
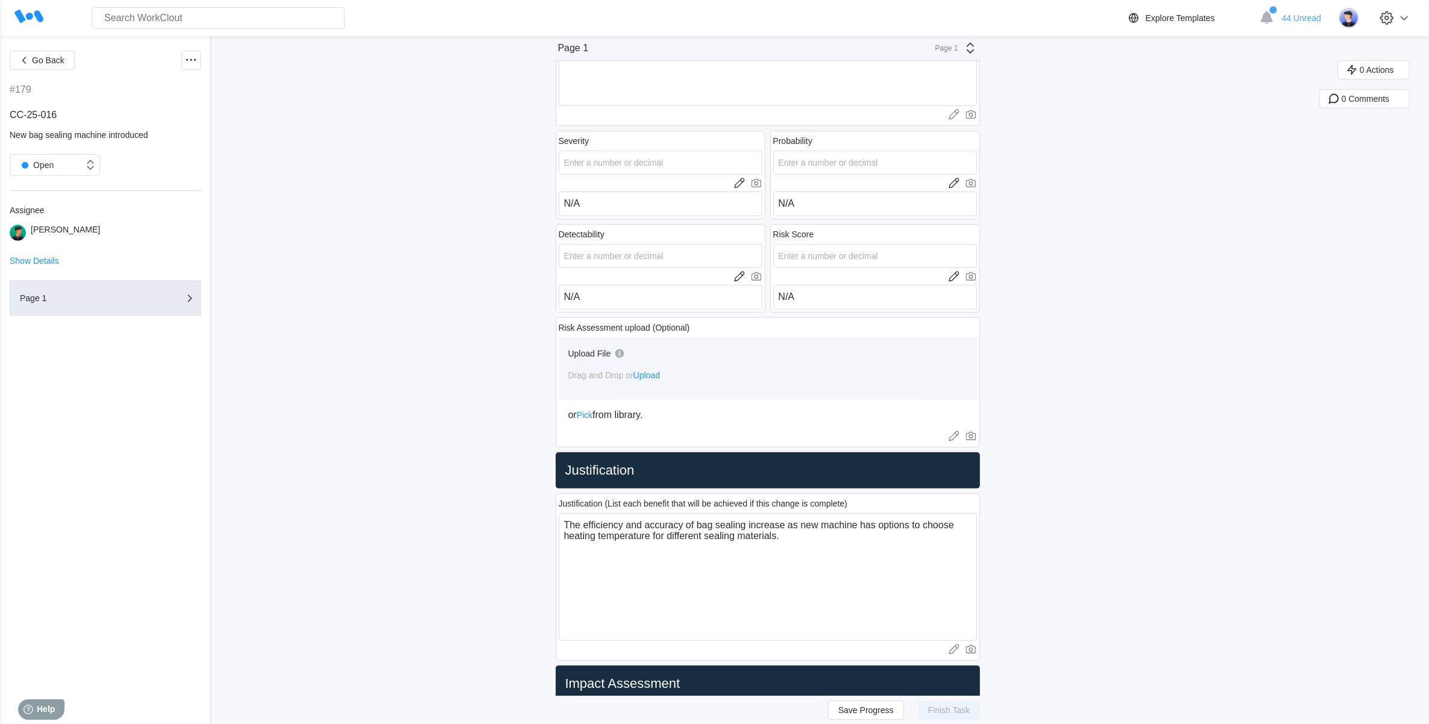
scroll to position [527, 0]
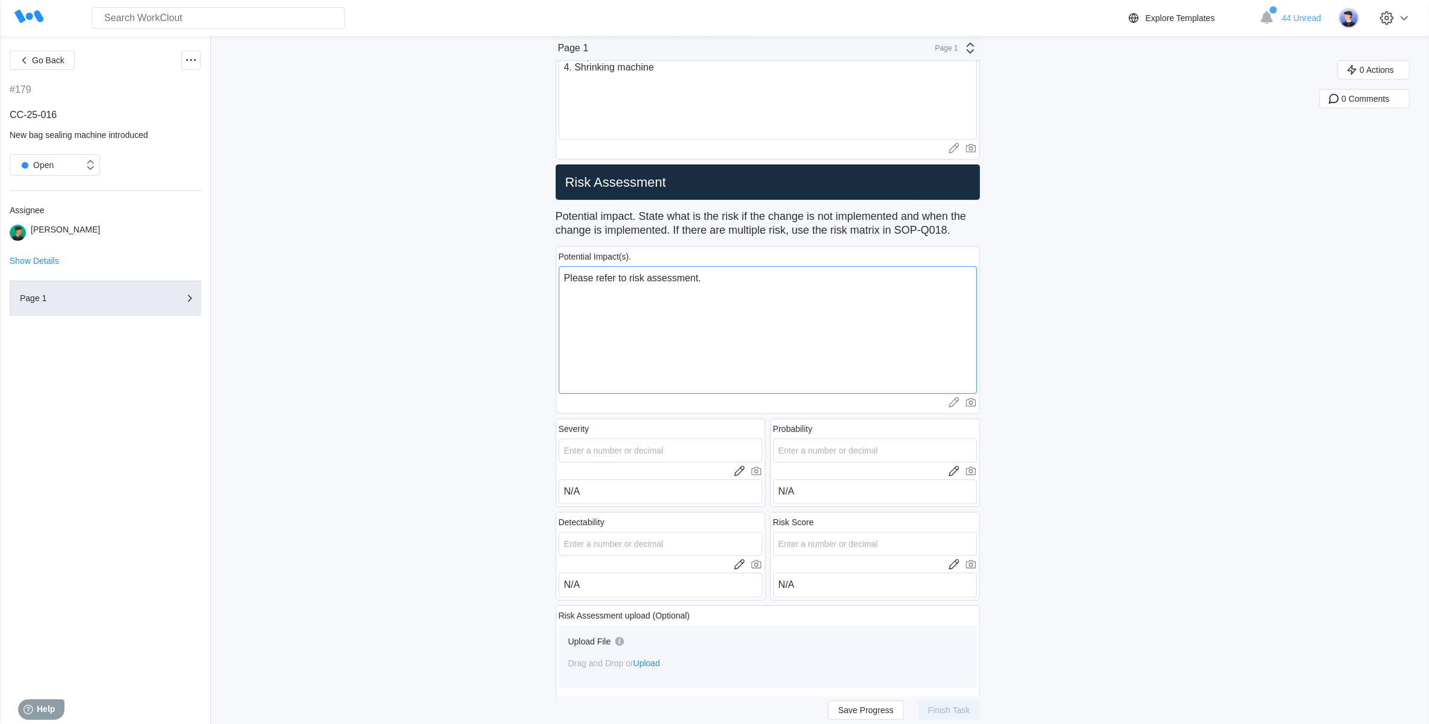
click at [718, 274] on textarea "Please refer to risk assessment." at bounding box center [768, 330] width 418 height 128
drag, startPoint x: 722, startPoint y: 281, endPoint x: 636, endPoint y: 275, distance: 86.4
click at [636, 275] on textarea "Please refer to risk assessment." at bounding box center [768, 330] width 418 height 128
click at [723, 283] on textarea "Please refer to risk assessment." at bounding box center [768, 330] width 418 height 128
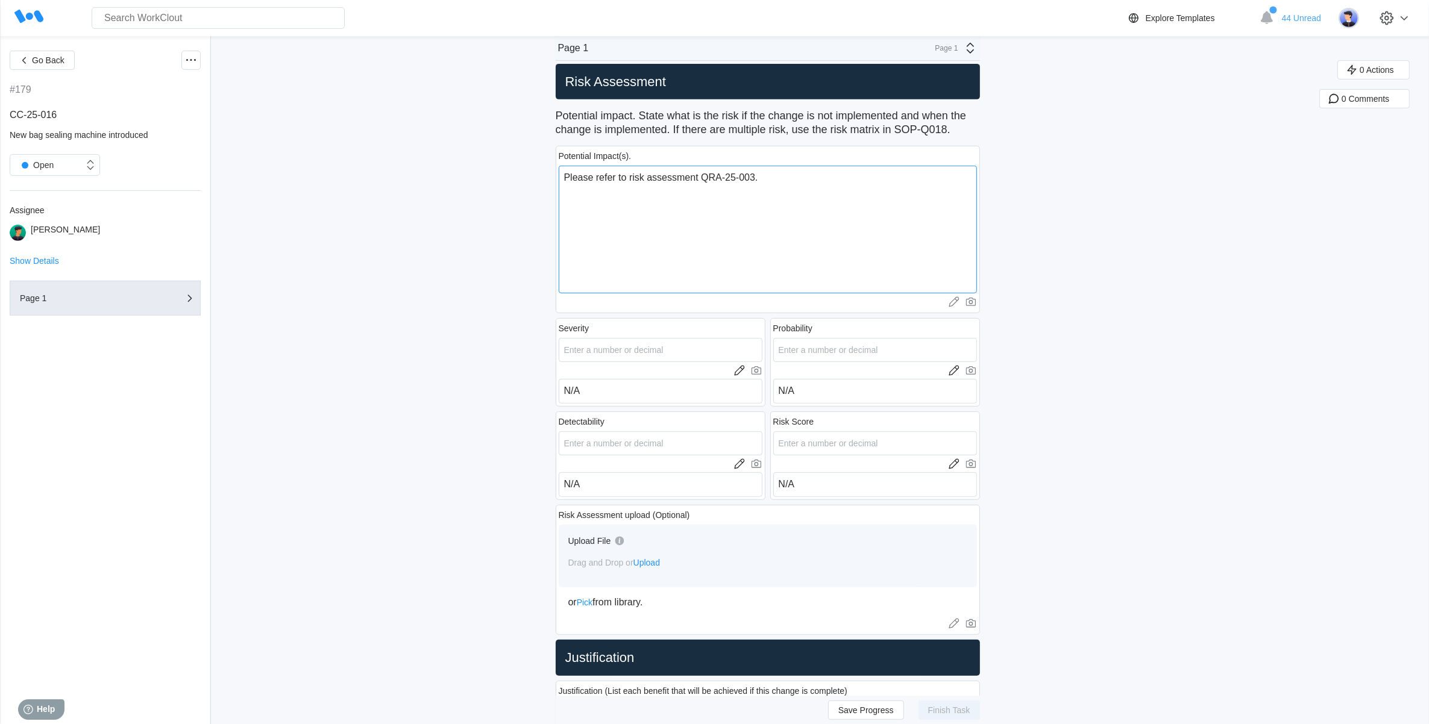
scroll to position [829, 0]
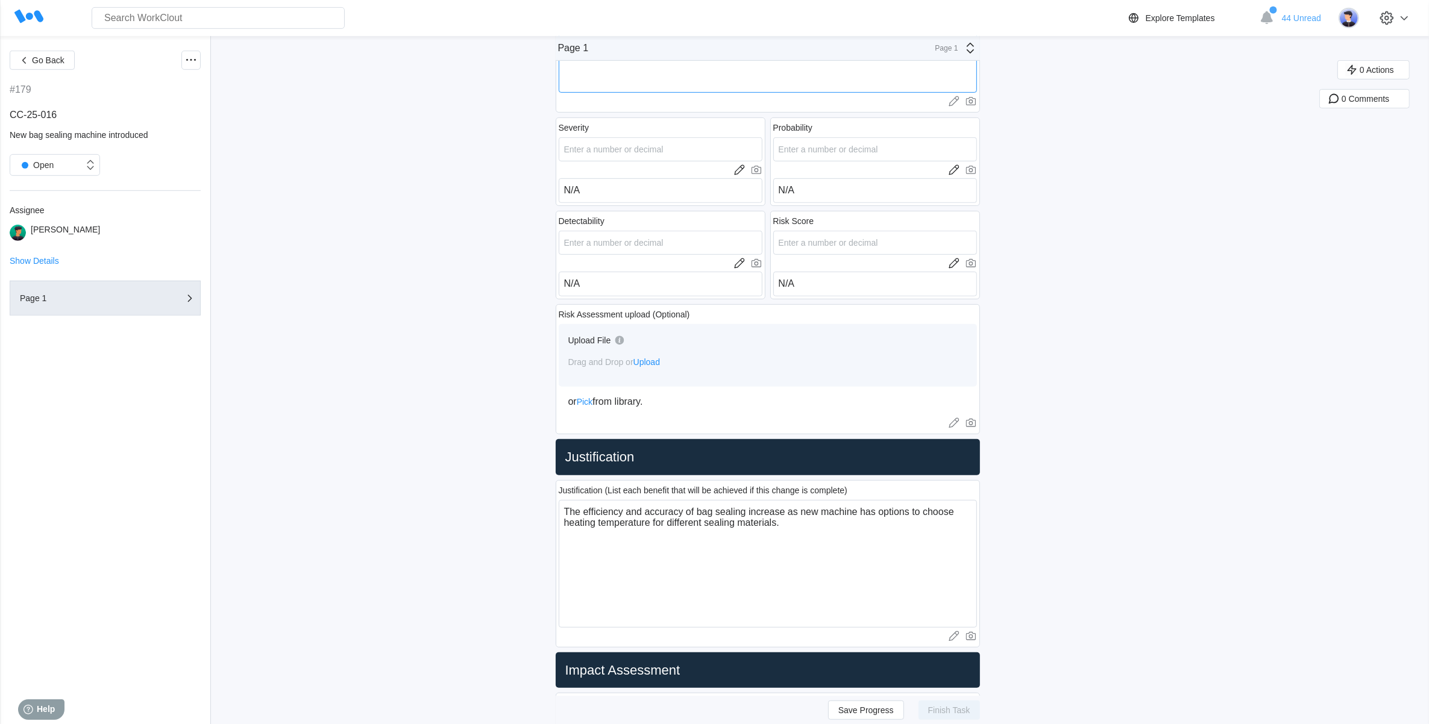
type textarea "Please refer to risk assessment QRA-25-003."
click at [839, 526] on textarea "The efficiency and accuracy of bag sealing increase as new machine has options …" at bounding box center [768, 564] width 418 height 128
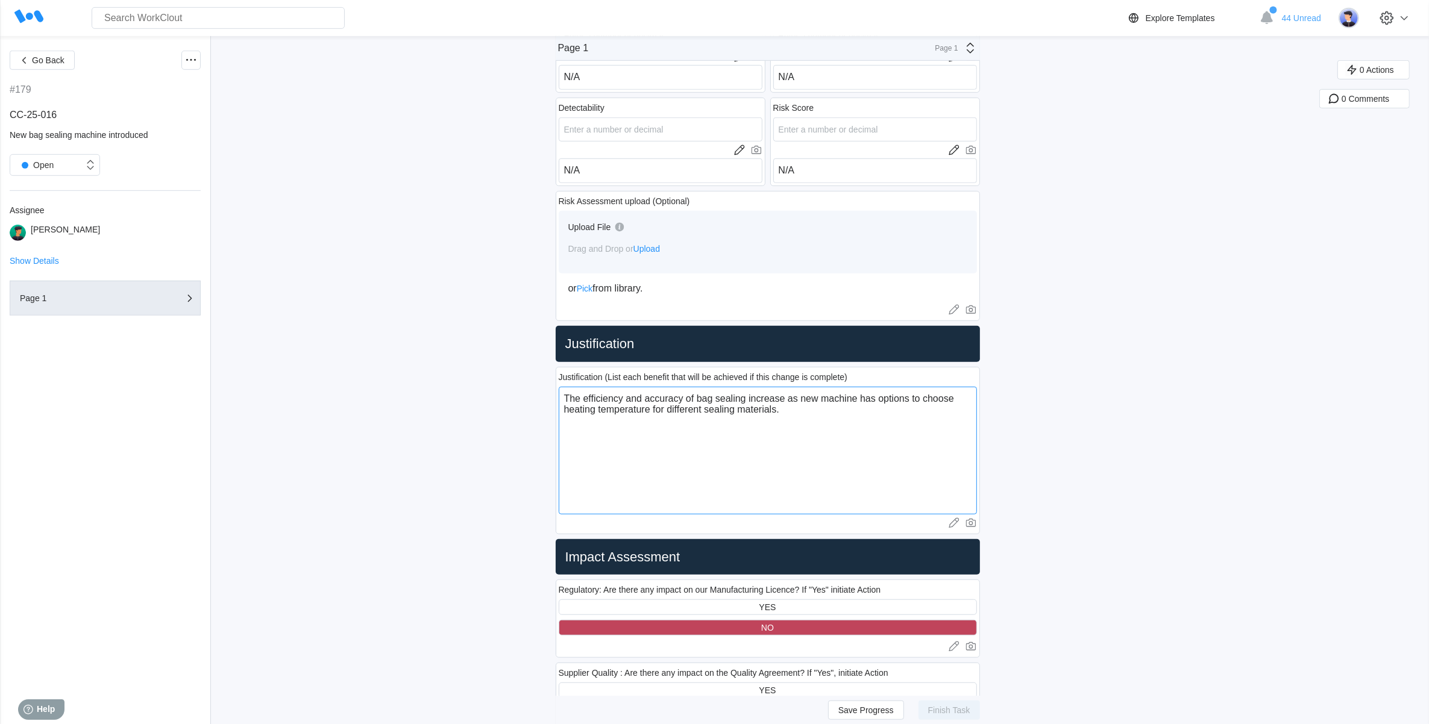
scroll to position [979, 0]
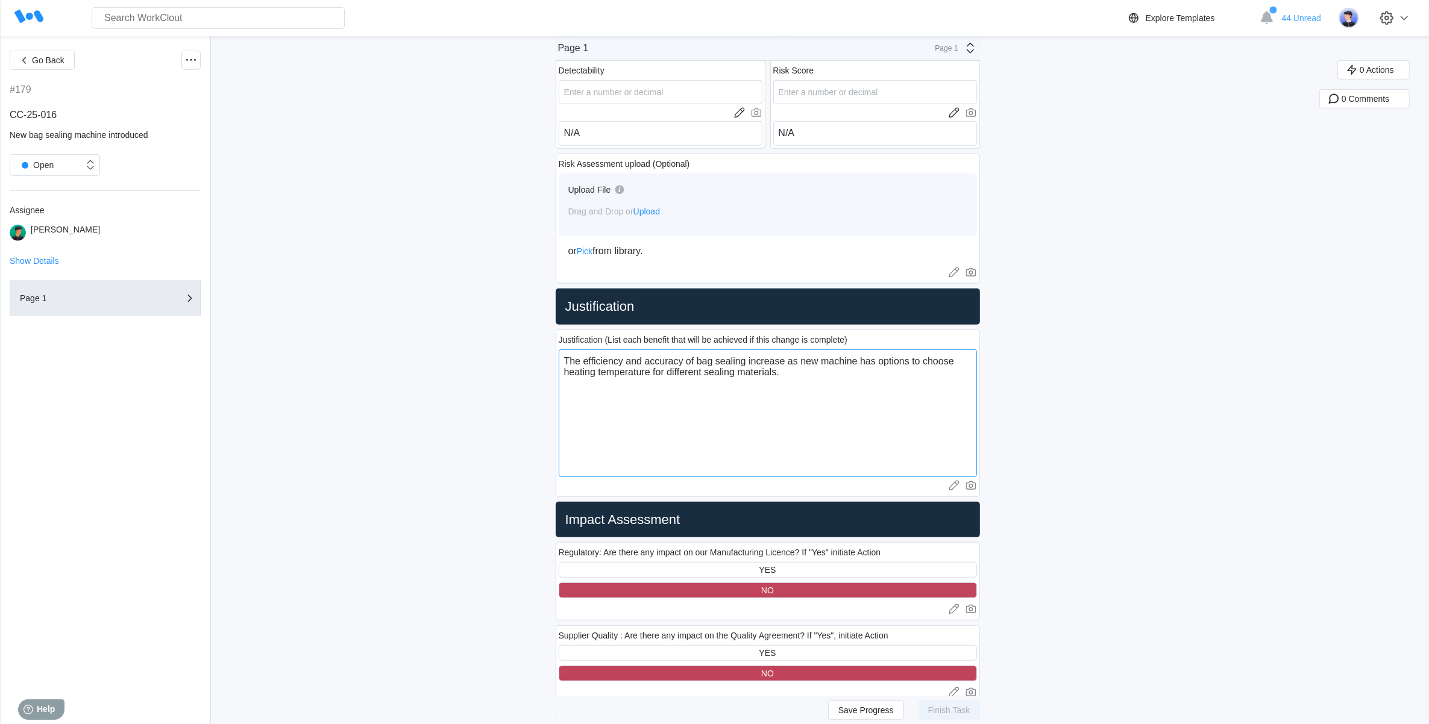
click at [835, 371] on textarea "The efficiency and accuracy of bag sealing increase as new machine has options …" at bounding box center [768, 414] width 418 height 128
click at [791, 378] on textarea "The efficiency and accuracy of bag sealing increase as new machine has options …" at bounding box center [768, 414] width 418 height 128
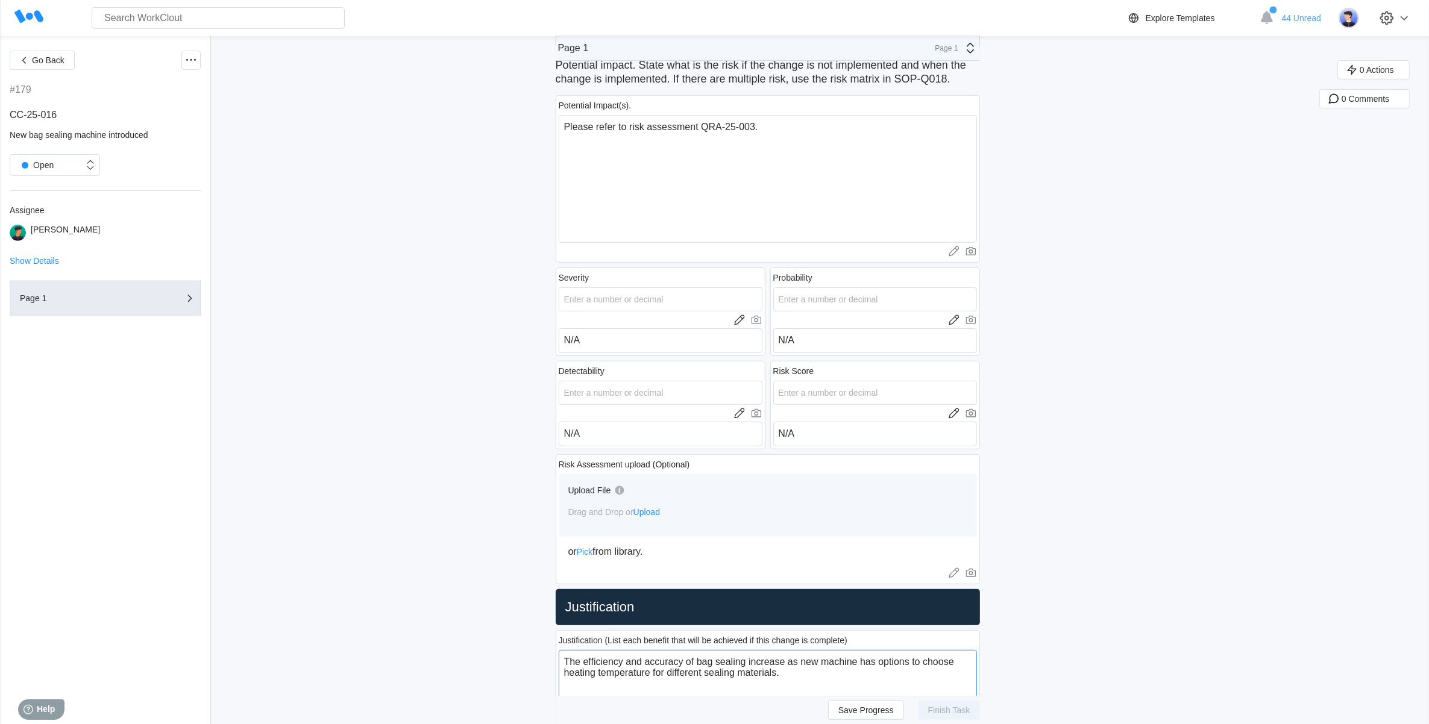
scroll to position [678, 0]
drag, startPoint x: 600, startPoint y: 345, endPoint x: 557, endPoint y: 343, distance: 42.2
drag, startPoint x: 800, startPoint y: 350, endPoint x: 766, endPoint y: 341, distance: 34.8
click at [766, 341] on div "Severity Upload images or videos to this field Drag and Drop or Upload or Pick …" at bounding box center [768, 359] width 424 height 187
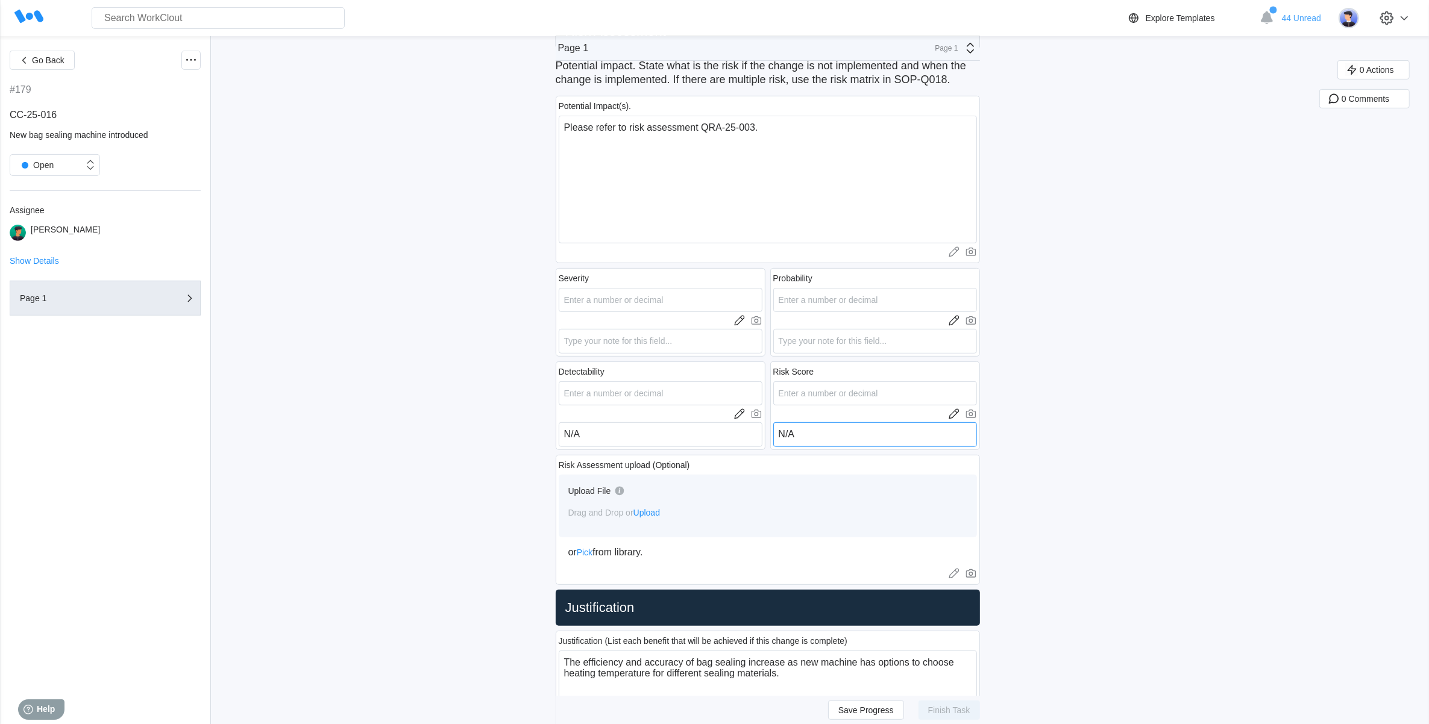
drag, startPoint x: 803, startPoint y: 428, endPoint x: 773, endPoint y: 429, distance: 30.8
click at [773, 429] on div "Severity Upload images or videos to this field Drag and Drop or Upload or Pick …" at bounding box center [768, 359] width 424 height 187
drag, startPoint x: 647, startPoint y: 434, endPoint x: 566, endPoint y: 432, distance: 80.2
click at [566, 432] on textarea "N/A" at bounding box center [661, 434] width 204 height 25
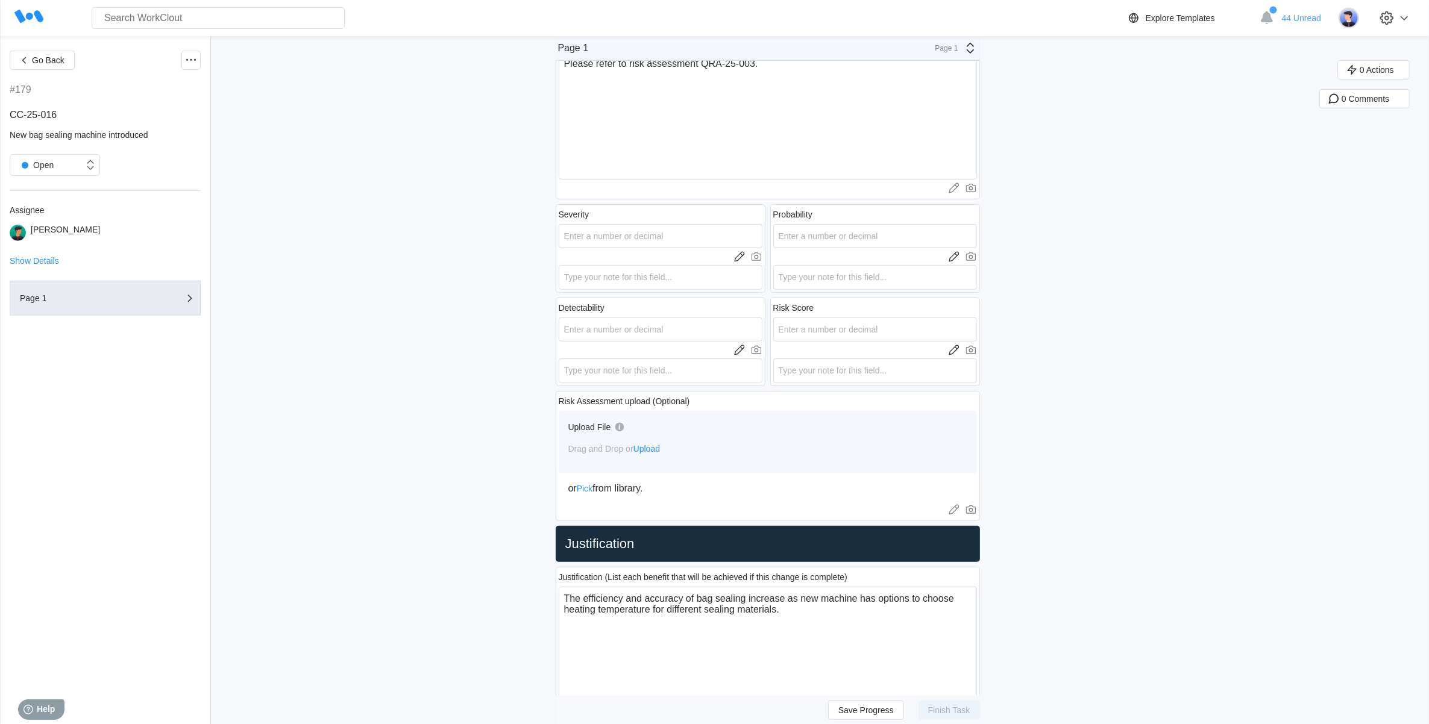
scroll to position [829, 0]
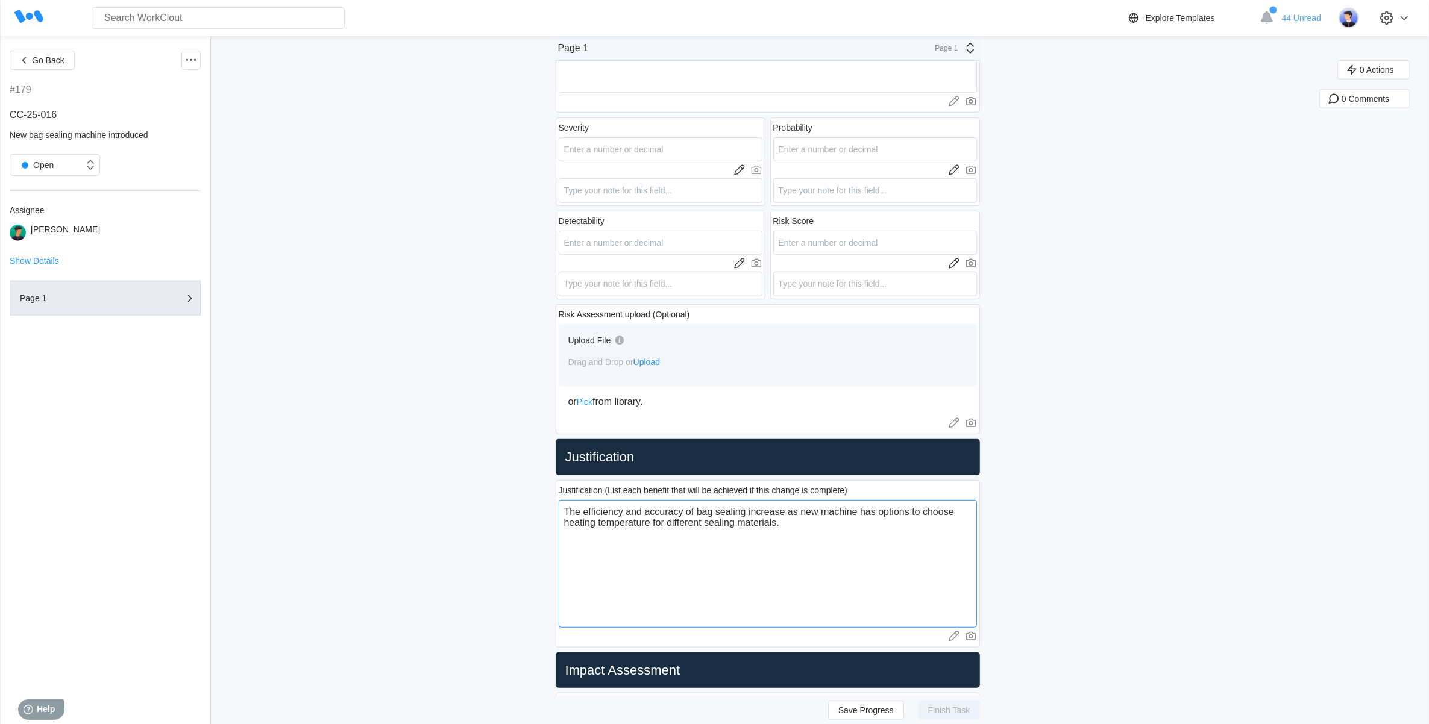
click at [829, 548] on textarea "The efficiency and accuracy of bag sealing increase as new machine has options …" at bounding box center [768, 564] width 418 height 128
drag, startPoint x: 804, startPoint y: 525, endPoint x: 566, endPoint y: 525, distance: 238.0
click at [763, 595] on textarea "The efficiency and accuracy of bag sealing increase as new machine has options …" at bounding box center [768, 564] width 418 height 128
drag, startPoint x: 790, startPoint y: 521, endPoint x: 562, endPoint y: 504, distance: 229.0
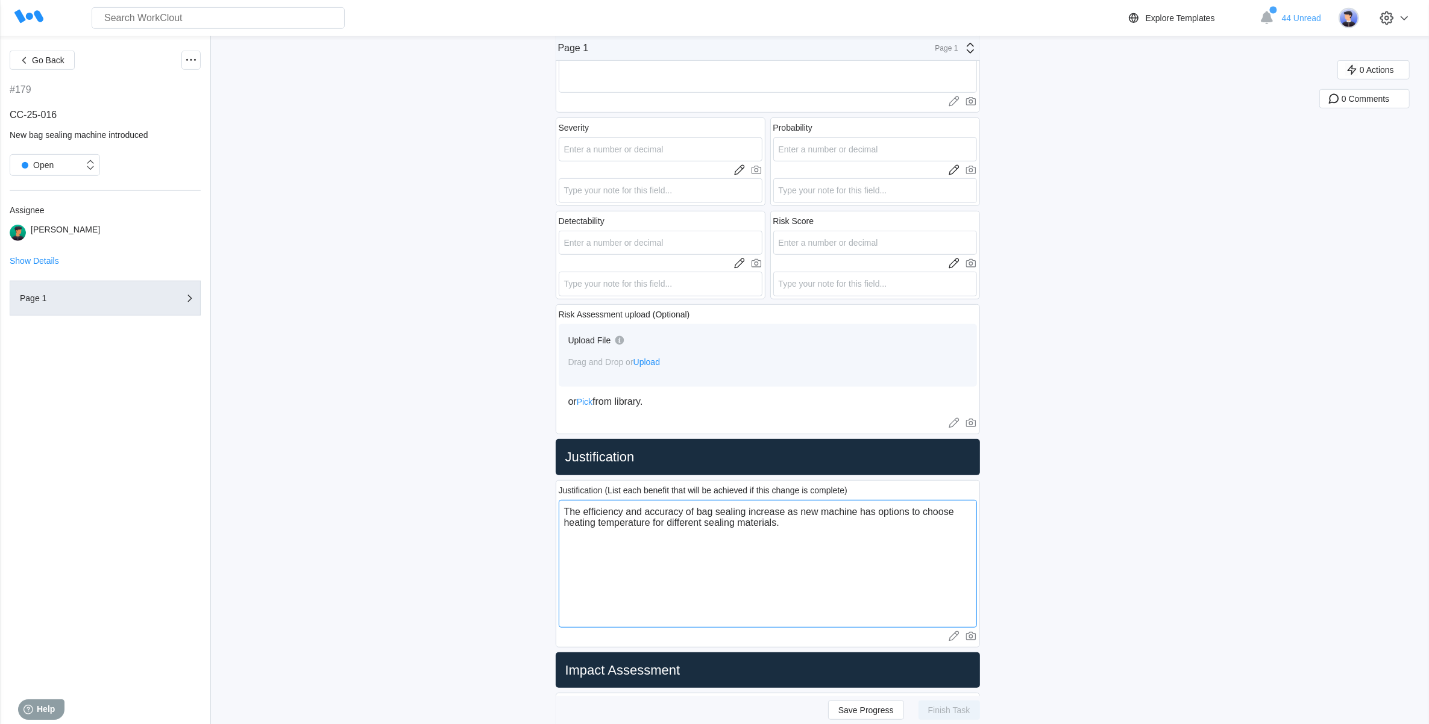
click at [562, 504] on div "Justification (List each benefit that will be achieved if this change is comple…" at bounding box center [768, 564] width 424 height 168
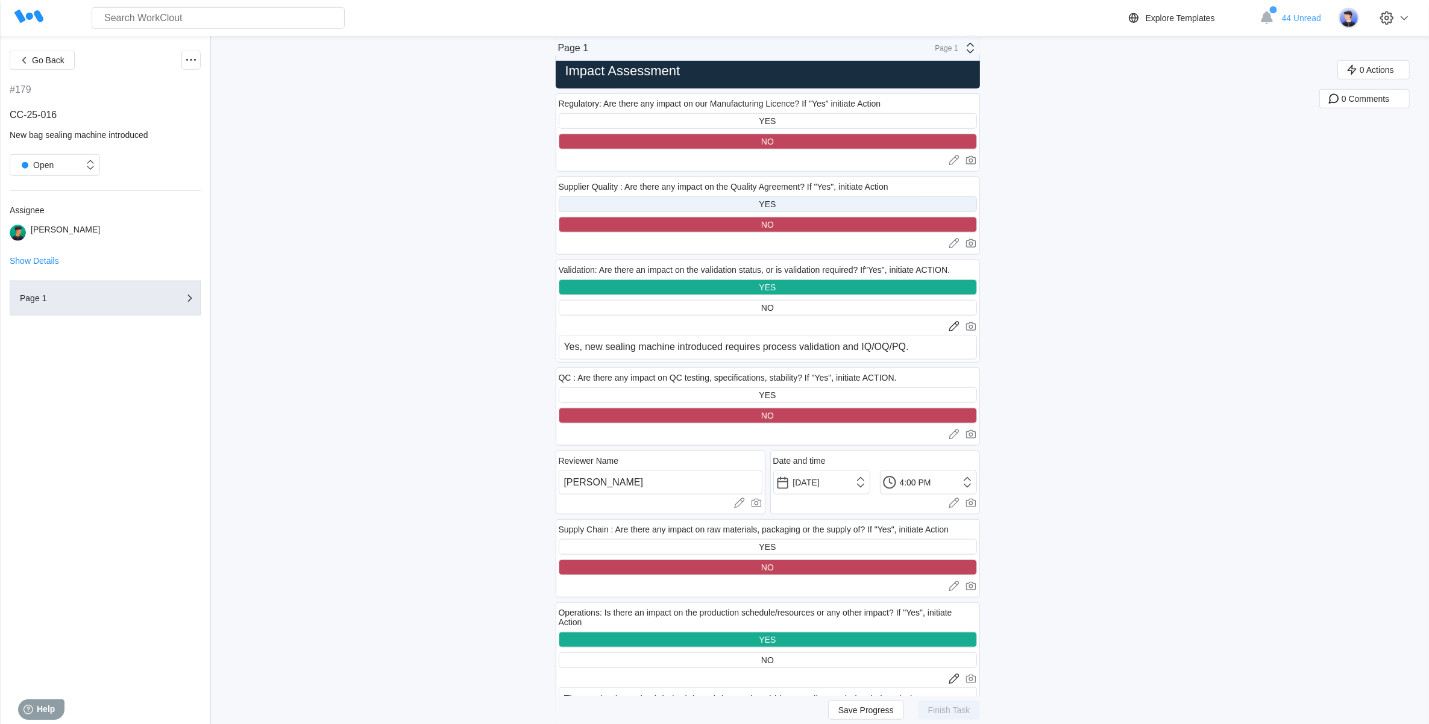
scroll to position [1431, 0]
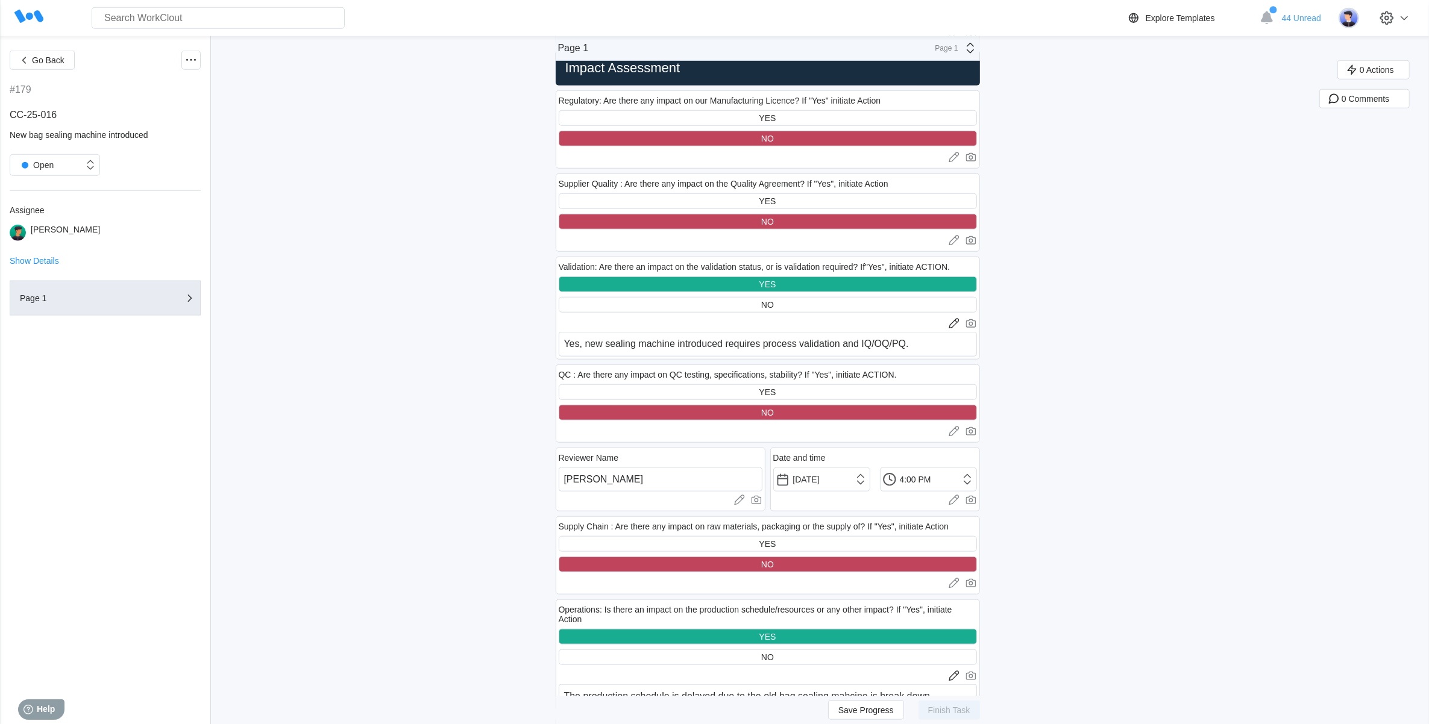
type textarea "1. Increase manufacture efficiency. 2. To avoid product quality due to machine …"
drag, startPoint x: 612, startPoint y: 345, endPoint x: 679, endPoint y: 345, distance: 66.9
click at [679, 345] on textarea "Yes, new sealing machine introduced requires process validation and IQ/OQ/PQ." at bounding box center [768, 344] width 418 height 25
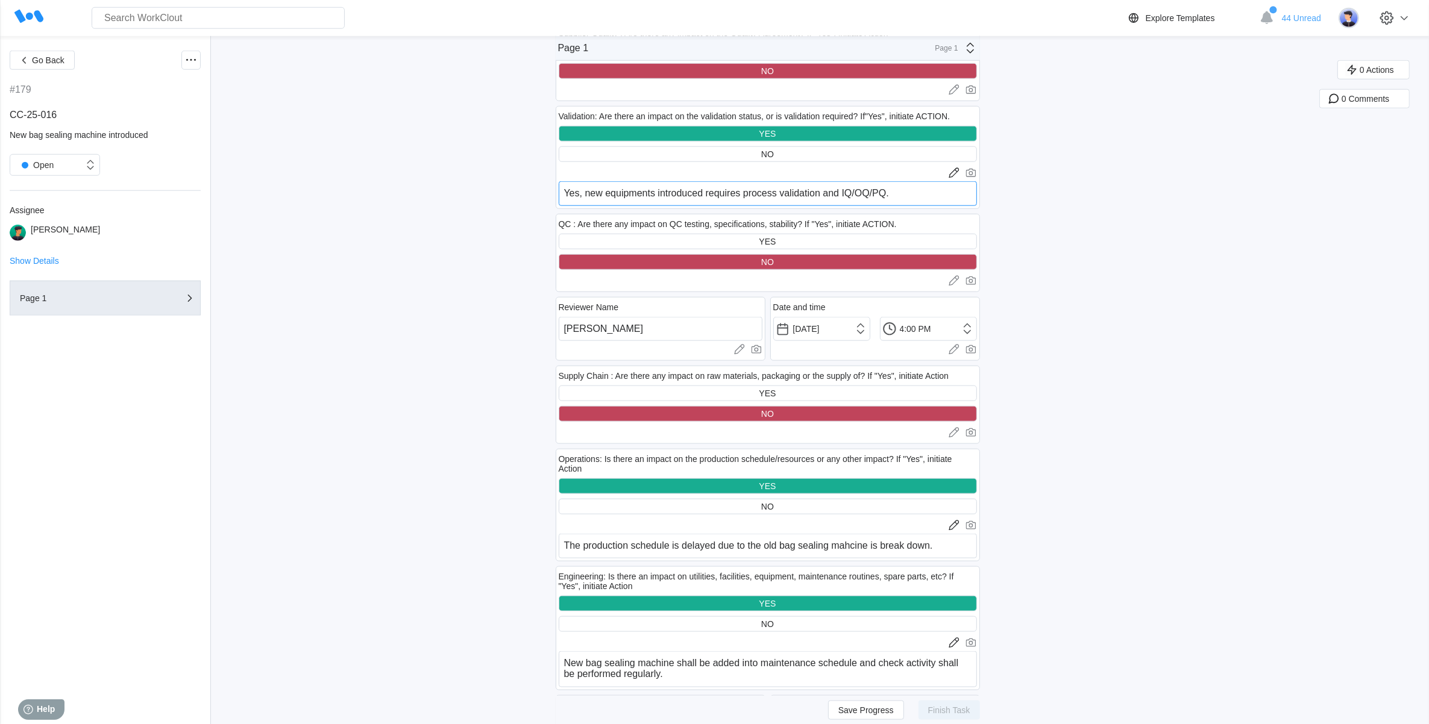
scroll to position [1657, 0]
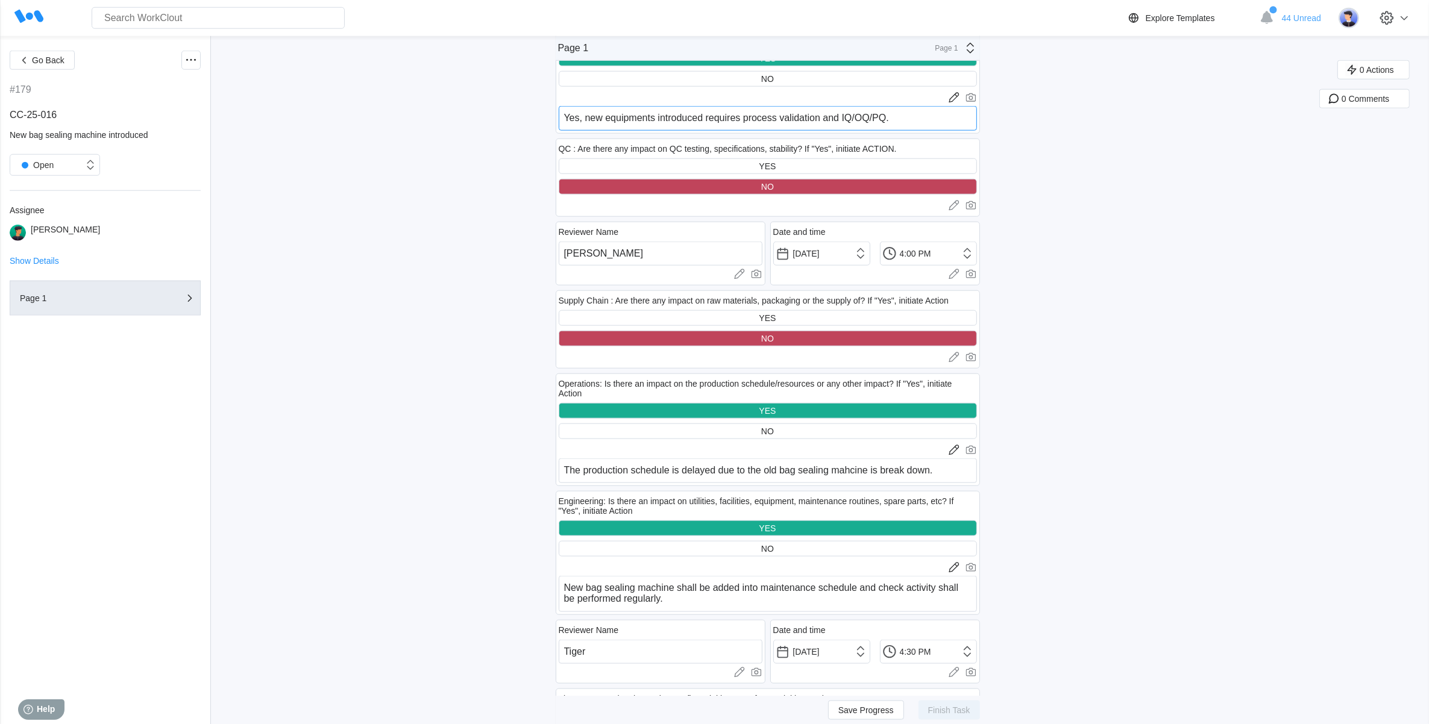
type textarea "Yes, new equipments introduced requires process validation and IQ/OQ/PQ."
drag, startPoint x: 943, startPoint y: 467, endPoint x: 510, endPoint y: 463, distance: 432.7
click at [510, 463] on div "Go Back #179 CC-25-016 New bag sealing machine introduced Open Assignee [PERSON…" at bounding box center [714, 467] width 1429 height 4177
click at [812, 426] on div "NO" at bounding box center [768, 432] width 418 height 16
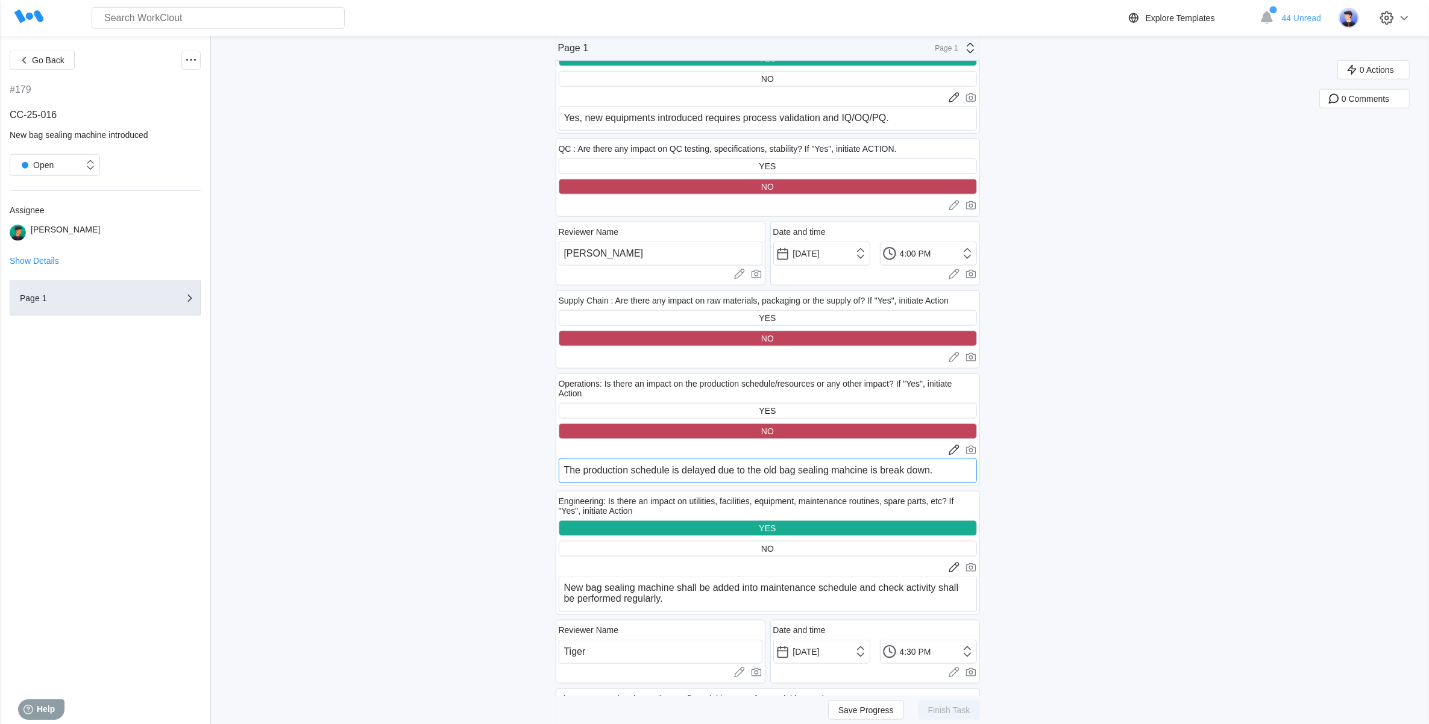
drag, startPoint x: 953, startPoint y: 469, endPoint x: 501, endPoint y: 459, distance: 452.1
click at [501, 459] on div "Go Back #179 CC-25-016 New bag sealing machine introduced Open Assignee [PERSON…" at bounding box center [714, 467] width 1429 height 4177
click at [1164, 465] on div "Go Back #179 CC-25-016 New bag sealing machine introduced Open Assignee [PERSON…" at bounding box center [714, 467] width 1429 height 4177
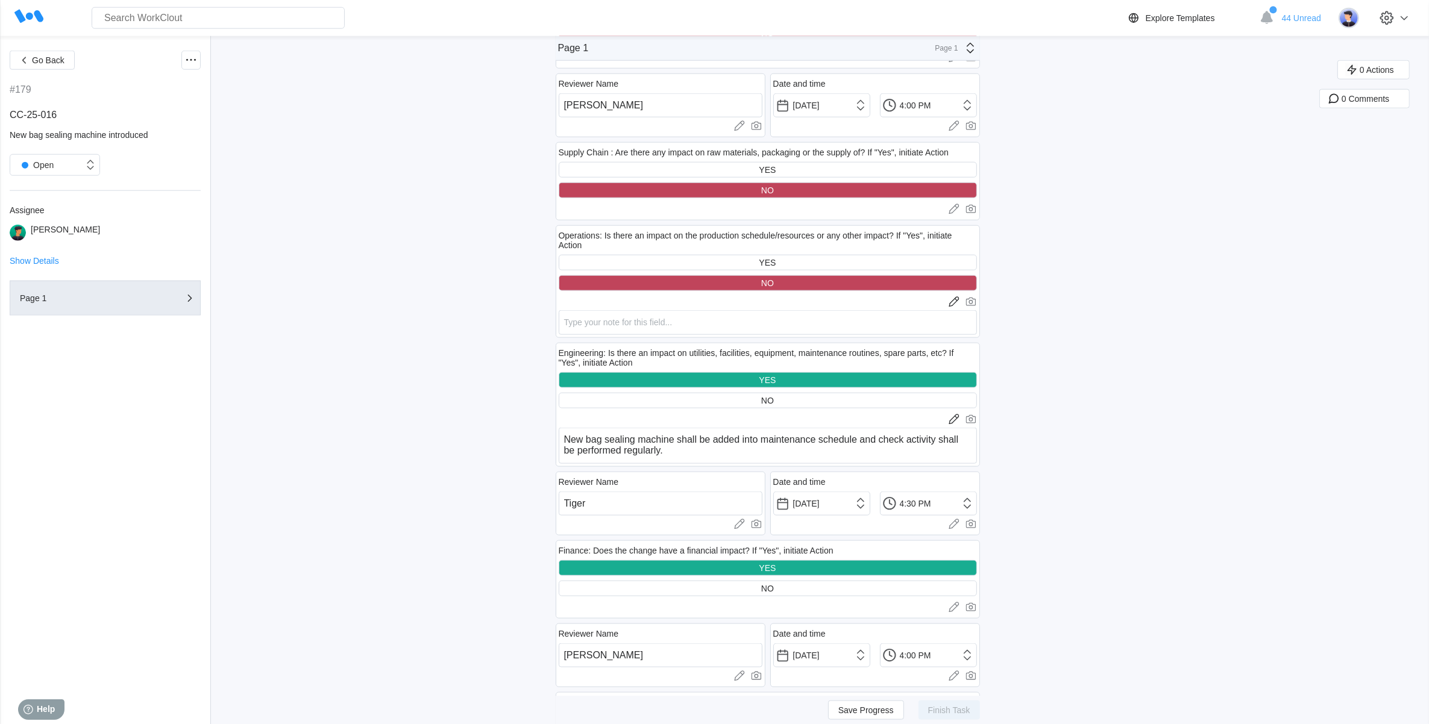
scroll to position [1808, 0]
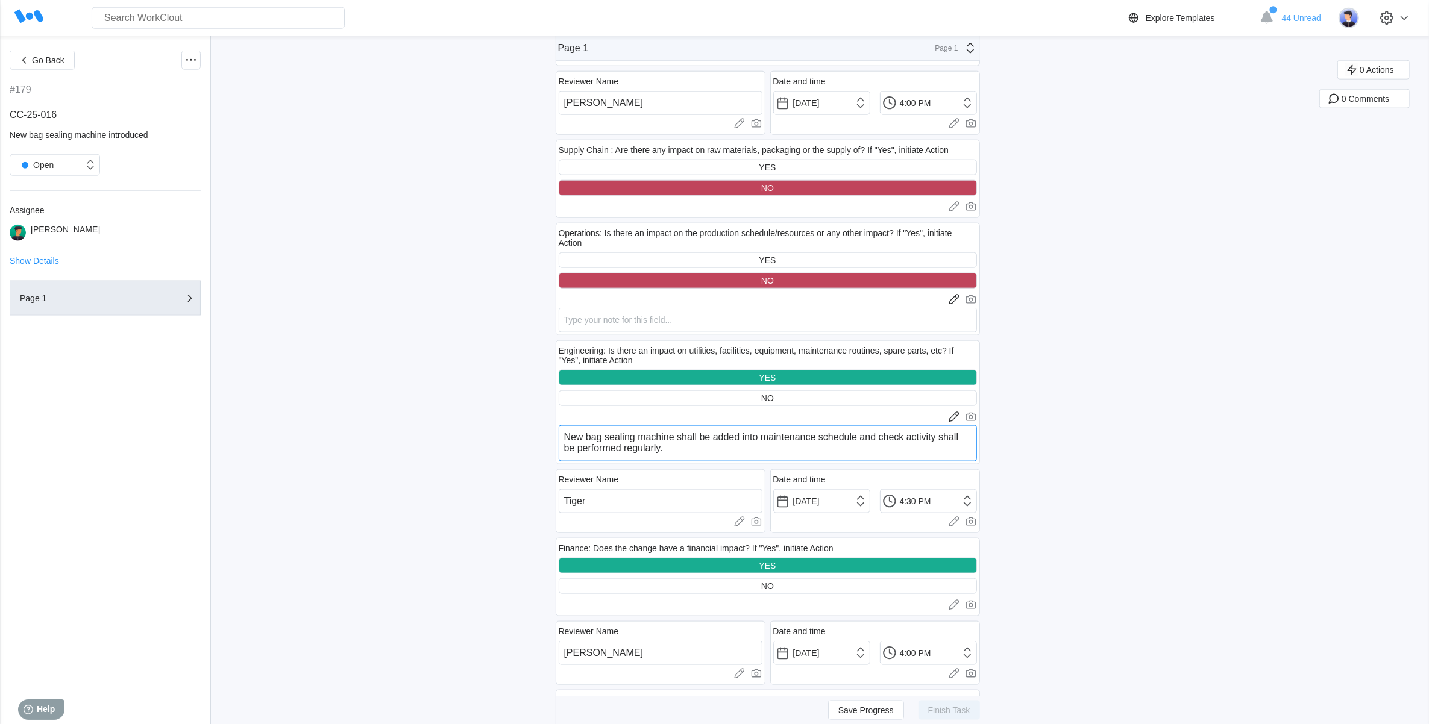
drag, startPoint x: 675, startPoint y: 431, endPoint x: 594, endPoint y: 430, distance: 81.4
click at [594, 430] on textarea "New bag sealing machine shall be added into maintenance schedule and check acti…" at bounding box center [768, 443] width 418 height 36
click at [746, 440] on textarea "New equipments shall be added into maintenance schedule and check activity shal…" at bounding box center [768, 443] width 418 height 36
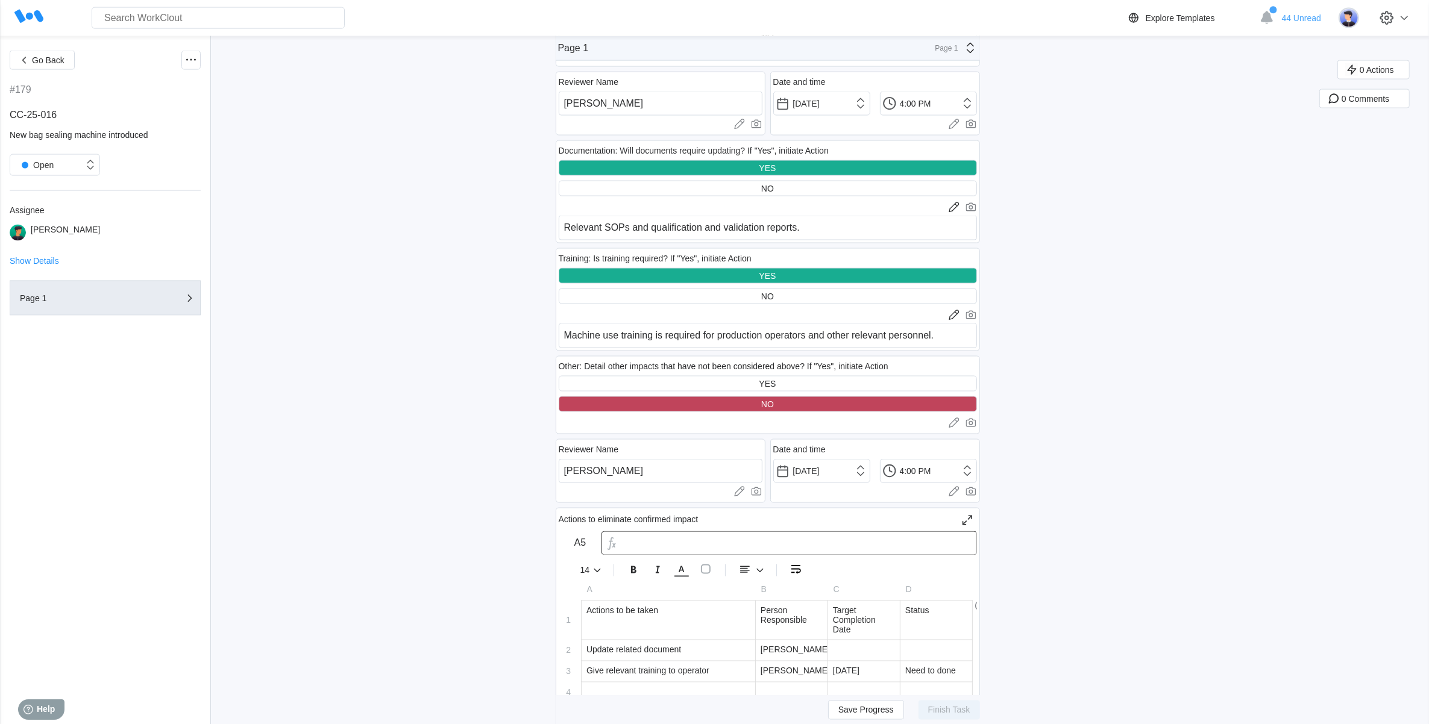
scroll to position [2561, 0]
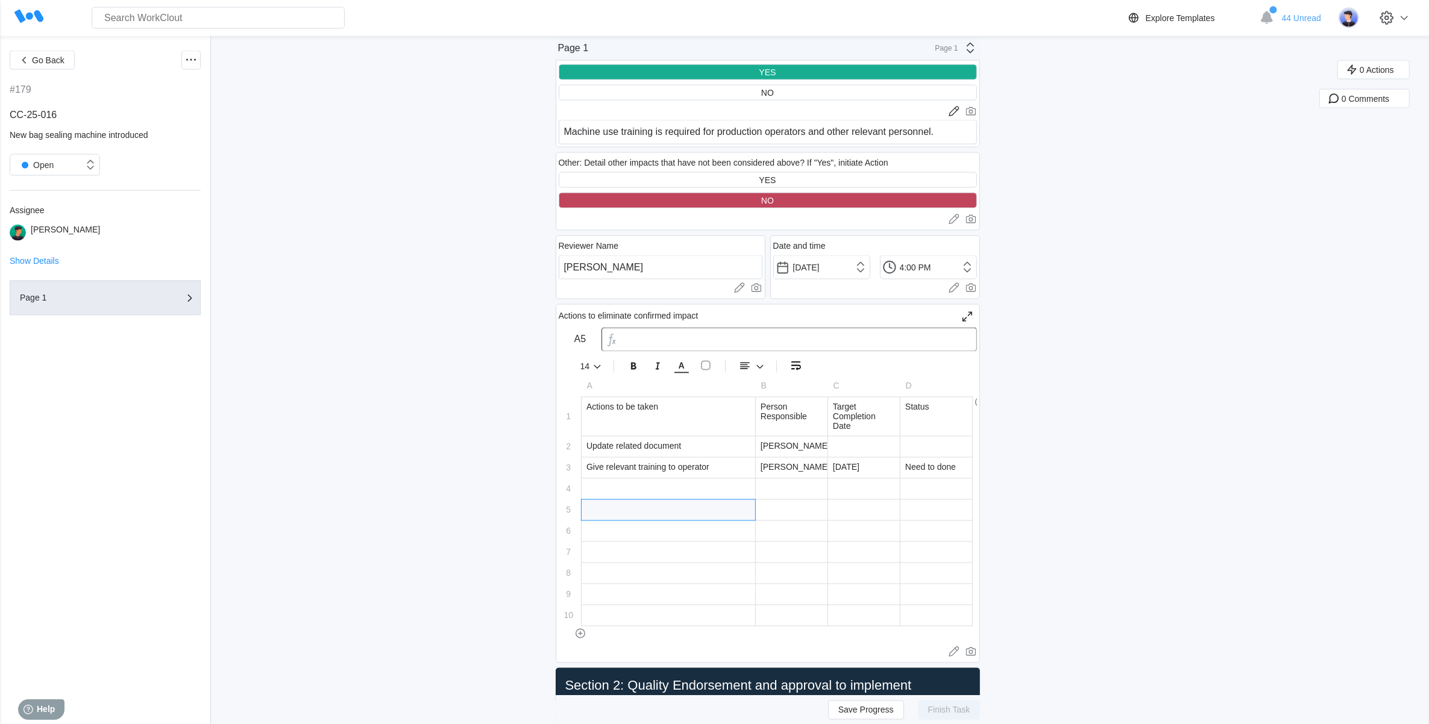
type textarea "New equipments shall be added into maintenance schedule and check activity shal…"
click at [712, 438] on div "Update related document" at bounding box center [669, 447] width 174 height 20
click at [803, 440] on div "[PERSON_NAME]" at bounding box center [792, 447] width 72 height 20
type input "[DATE]"
click at [873, 468] on div "[DATE]" at bounding box center [864, 468] width 72 height 20
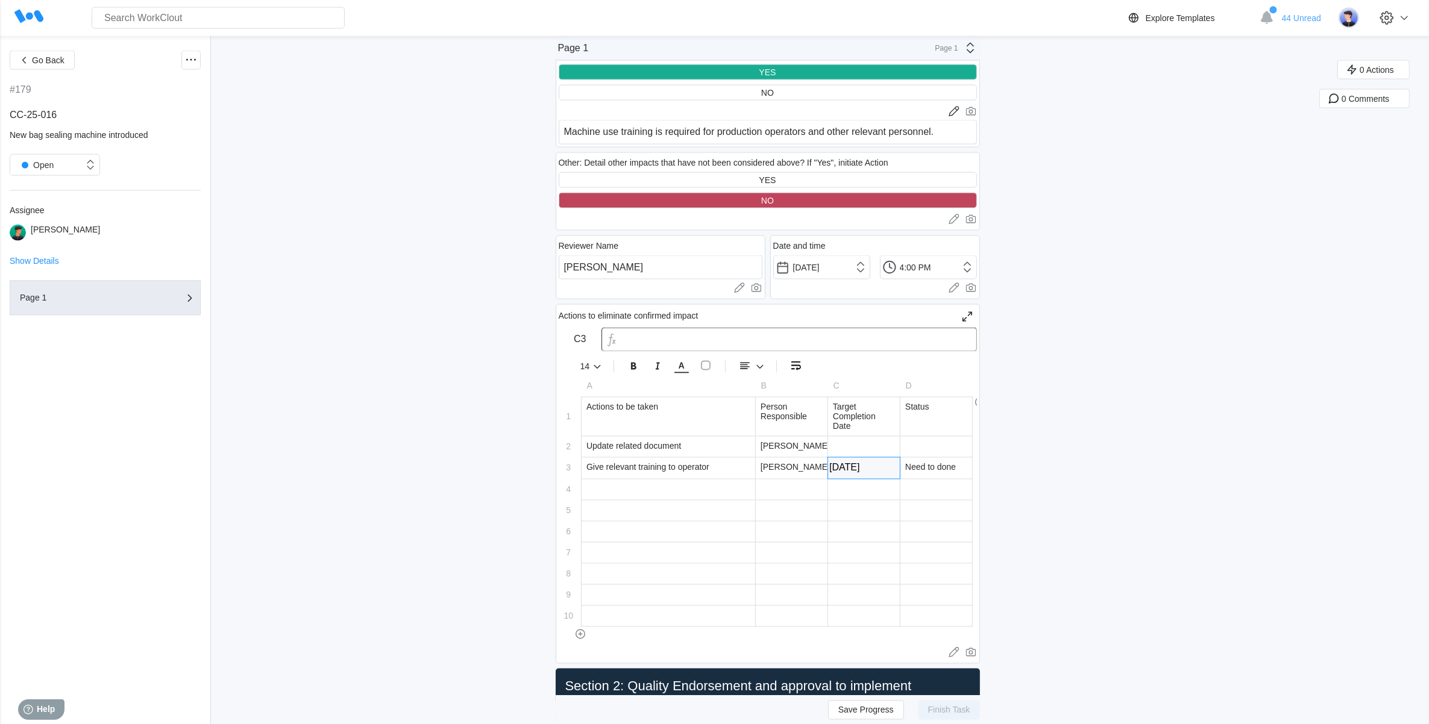
type input "[DATE]"
click at [864, 503] on div at bounding box center [864, 510] width 72 height 20
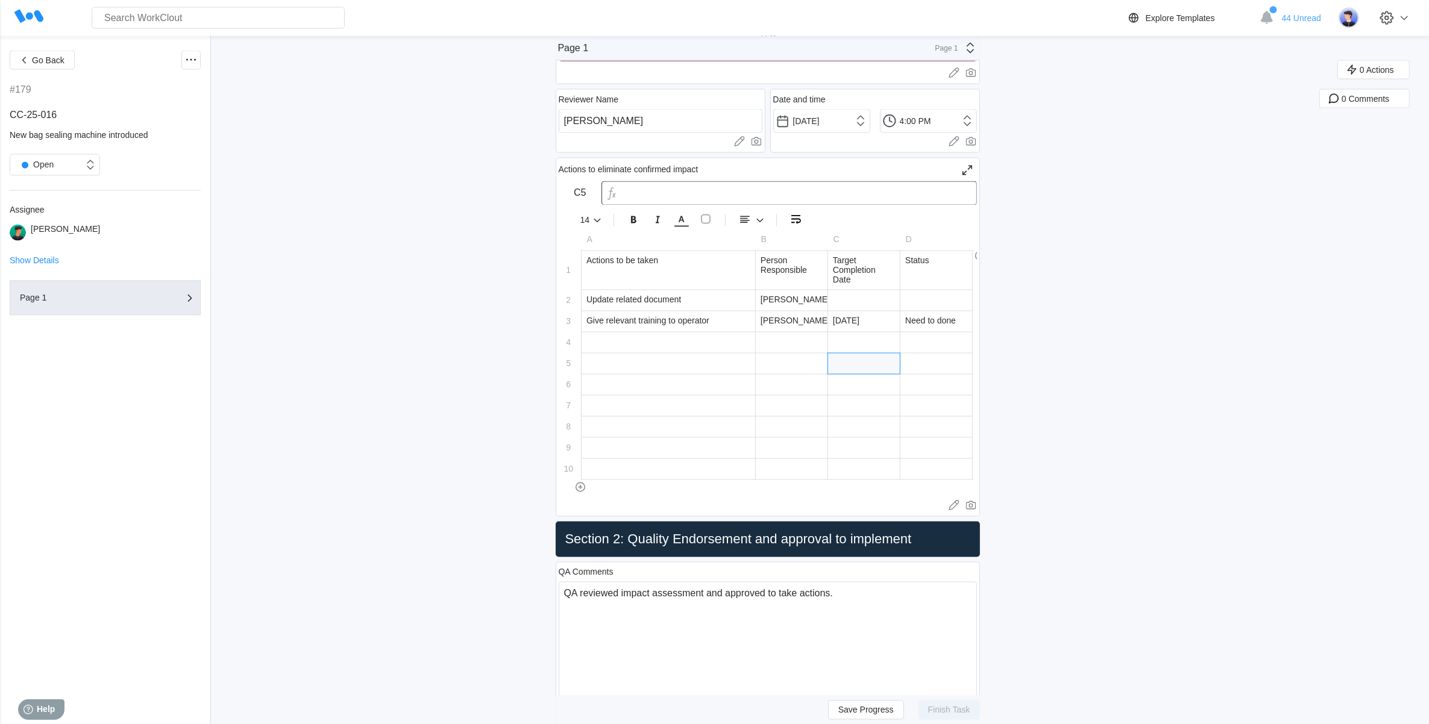
scroll to position [2712, 0]
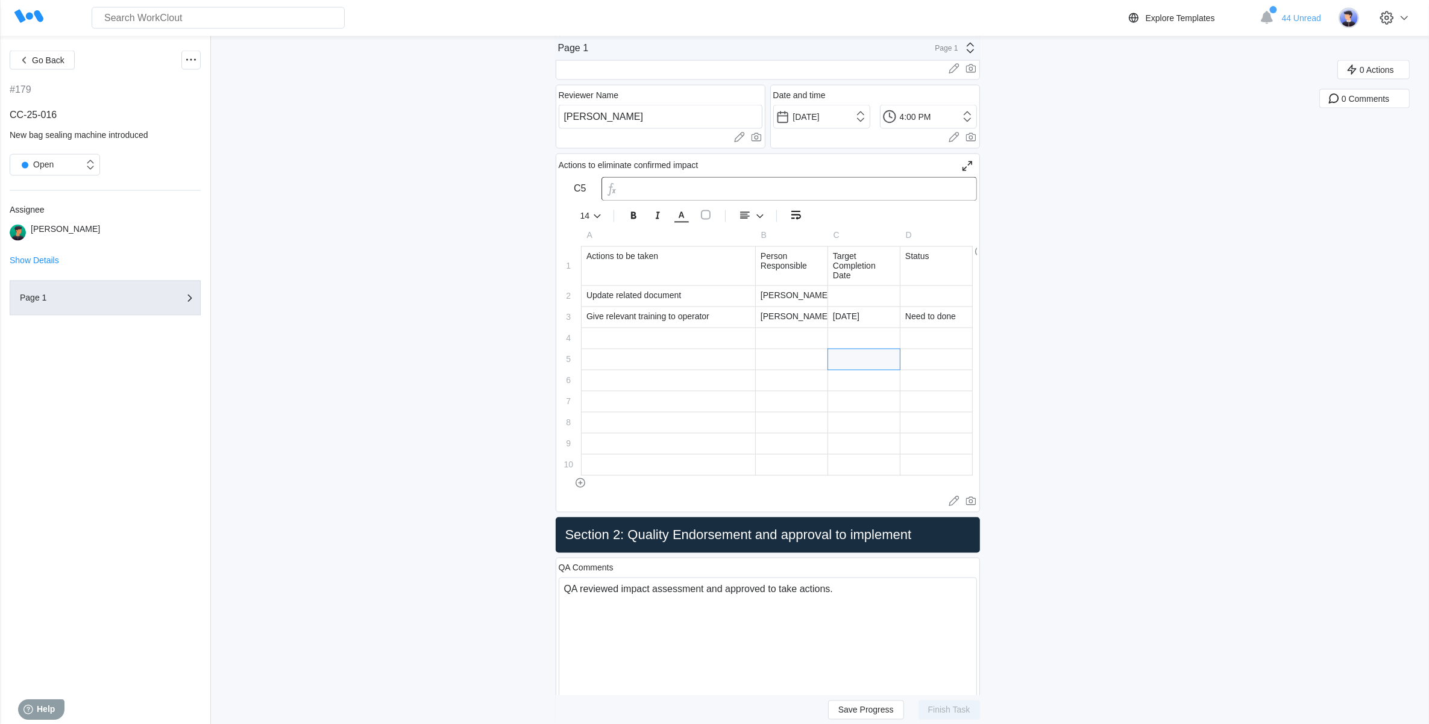
click at [863, 293] on div at bounding box center [864, 296] width 72 height 20
type input "[DATE]"
click at [952, 290] on div at bounding box center [936, 296] width 72 height 21
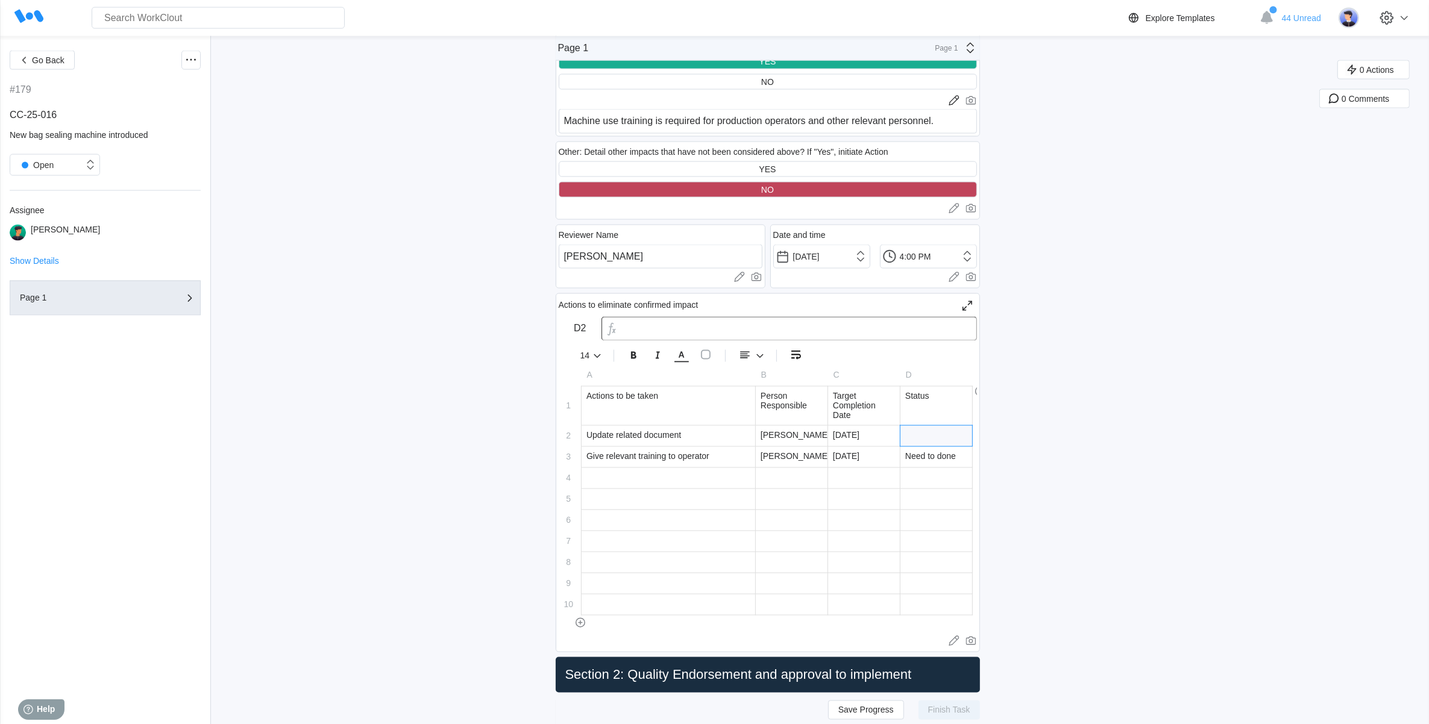
scroll to position [2561, 0]
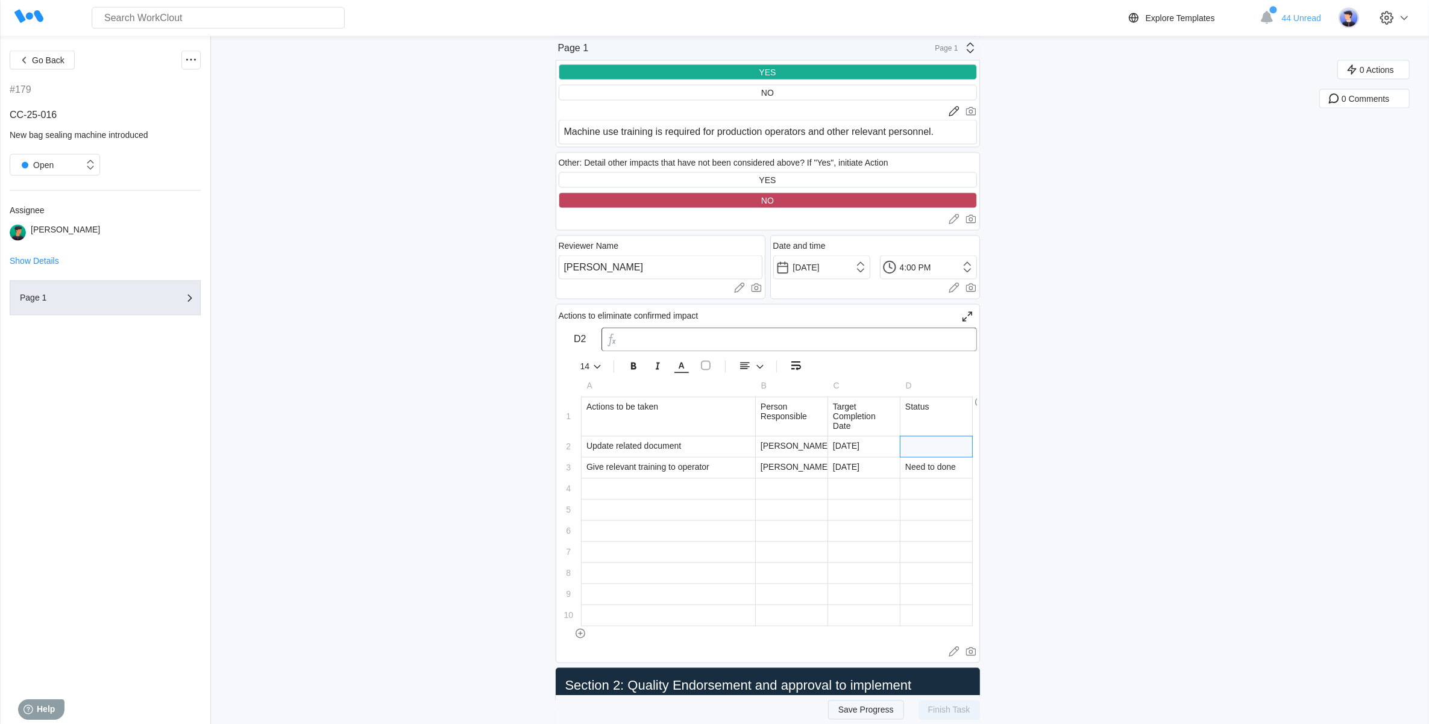
click at [859, 709] on span "Save Progress" at bounding box center [865, 710] width 55 height 8
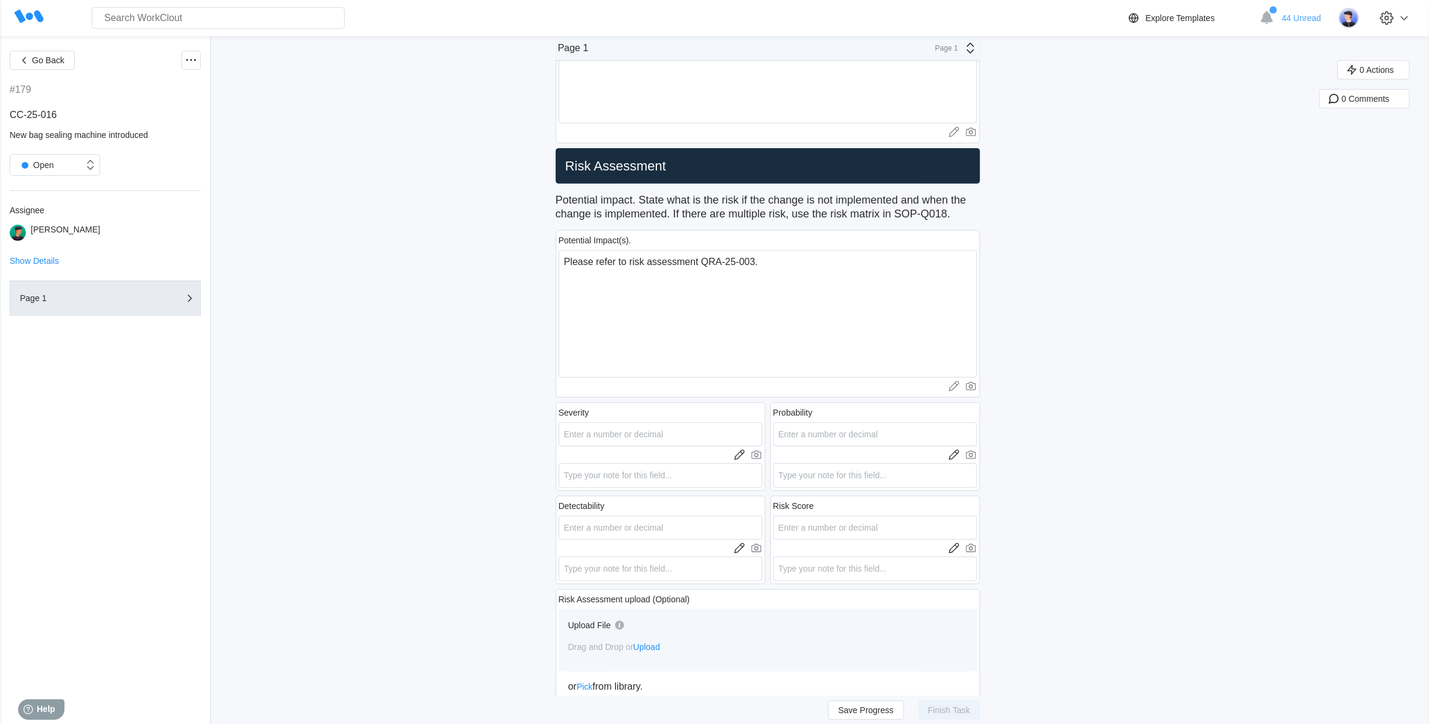
scroll to position [527, 0]
